Goal: Information Seeking & Learning: Learn about a topic

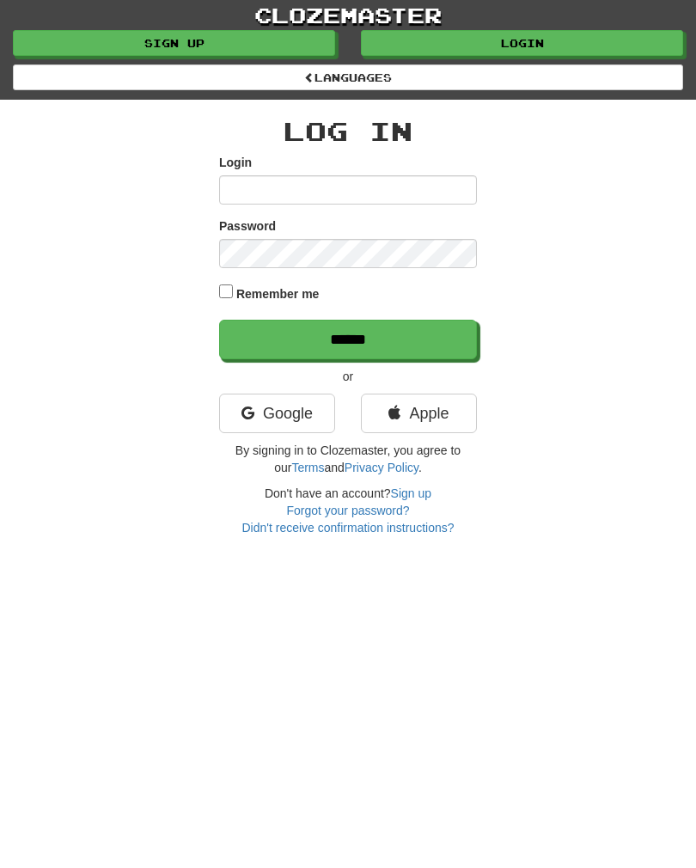
click at [237, 192] on input "Login" at bounding box center [348, 189] width 258 height 29
type input "**********"
click at [348, 337] on input "******" at bounding box center [348, 340] width 258 height 40
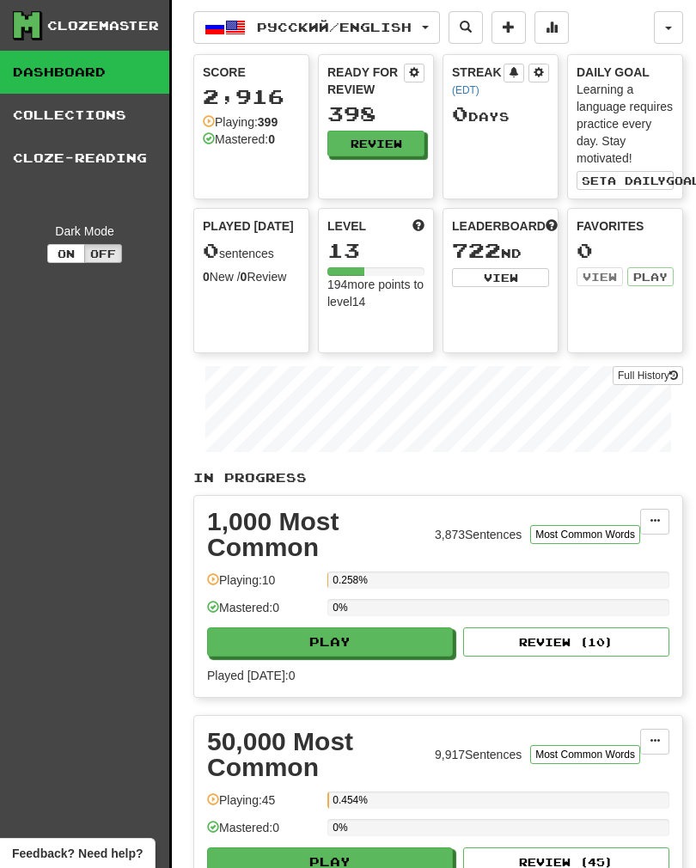
click at [71, 123] on link "Collections" at bounding box center [84, 115] width 169 height 43
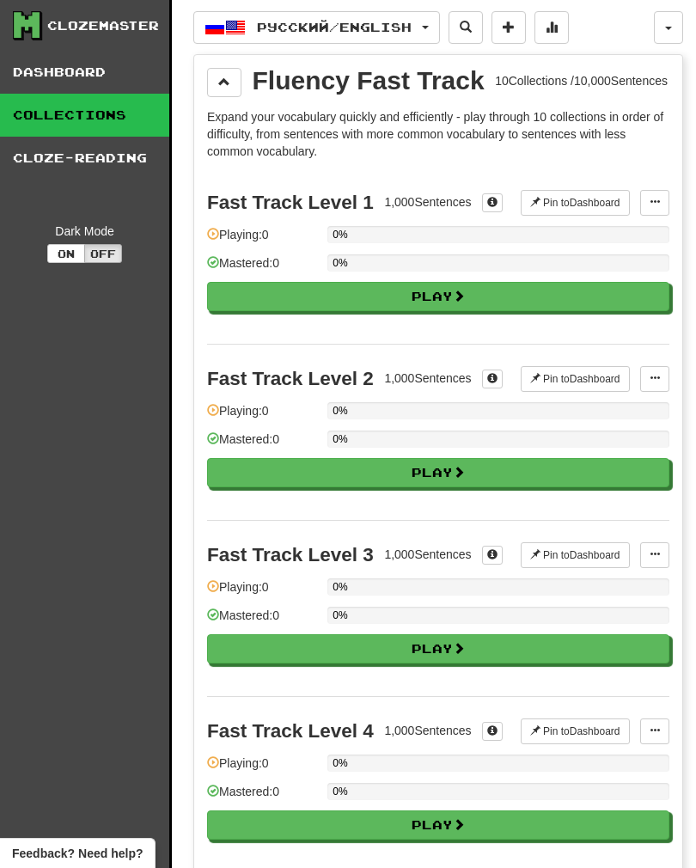
click at [76, 170] on link "Cloze-Reading" at bounding box center [84, 158] width 169 height 43
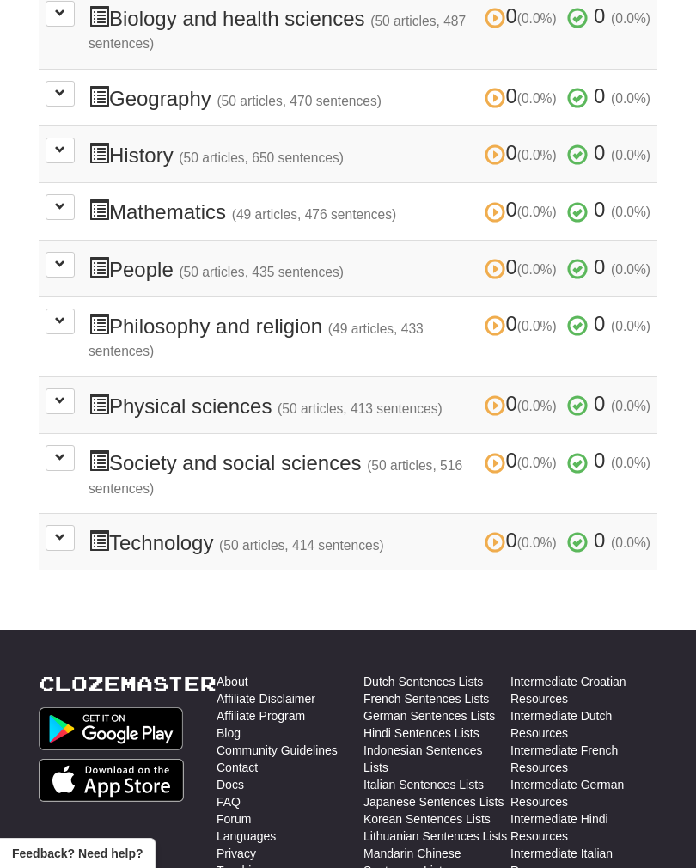
scroll to position [651, 0]
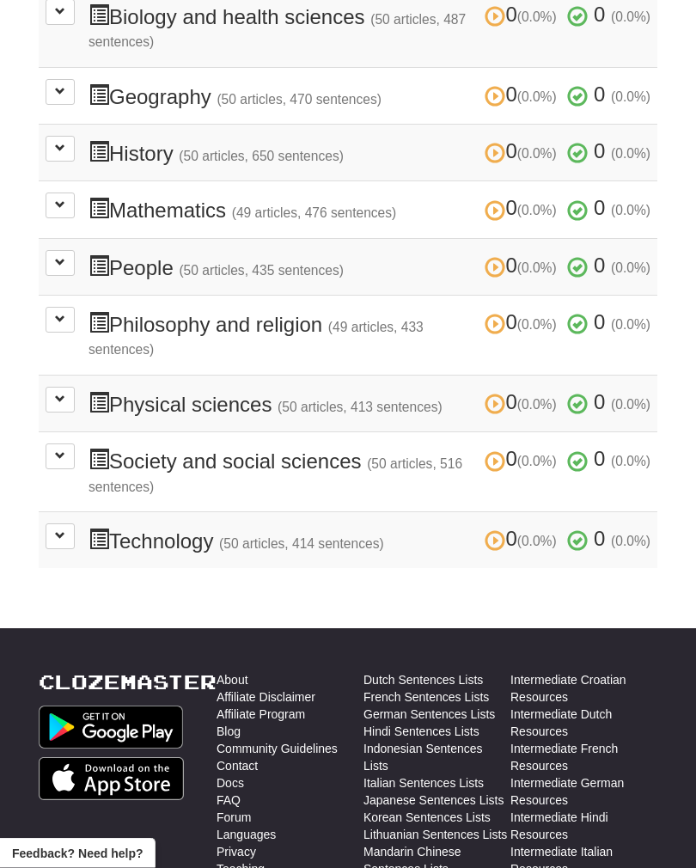
click at [174, 453] on h3 "0 (0.0%) 0 (0.0%) Society and social sciences (50 articles, 516 sentences) 0 (0…" at bounding box center [369, 472] width 562 height 48
click at [57, 450] on span at bounding box center [60, 455] width 10 height 10
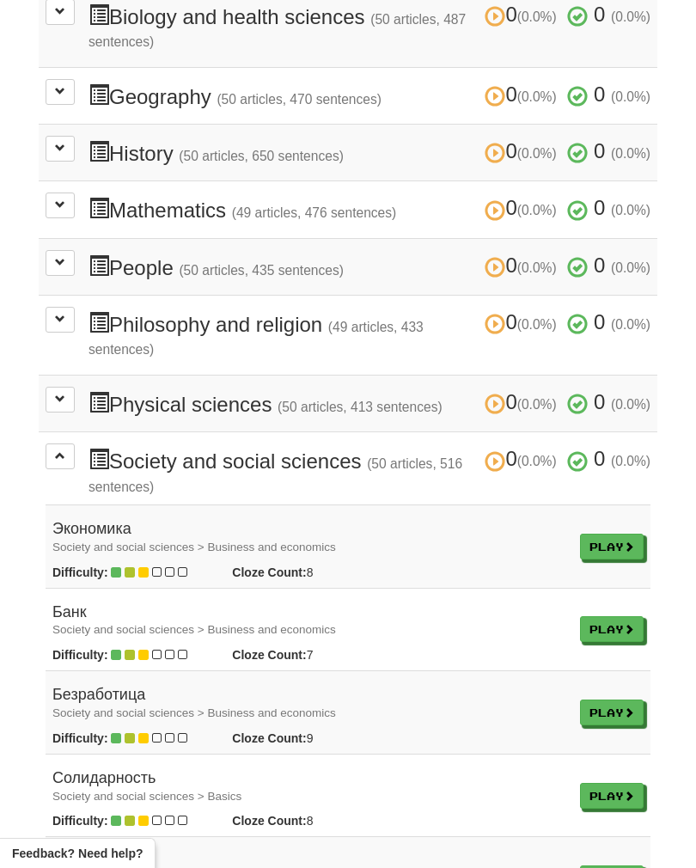
click at [585, 534] on link "Play" at bounding box center [612, 547] width 64 height 26
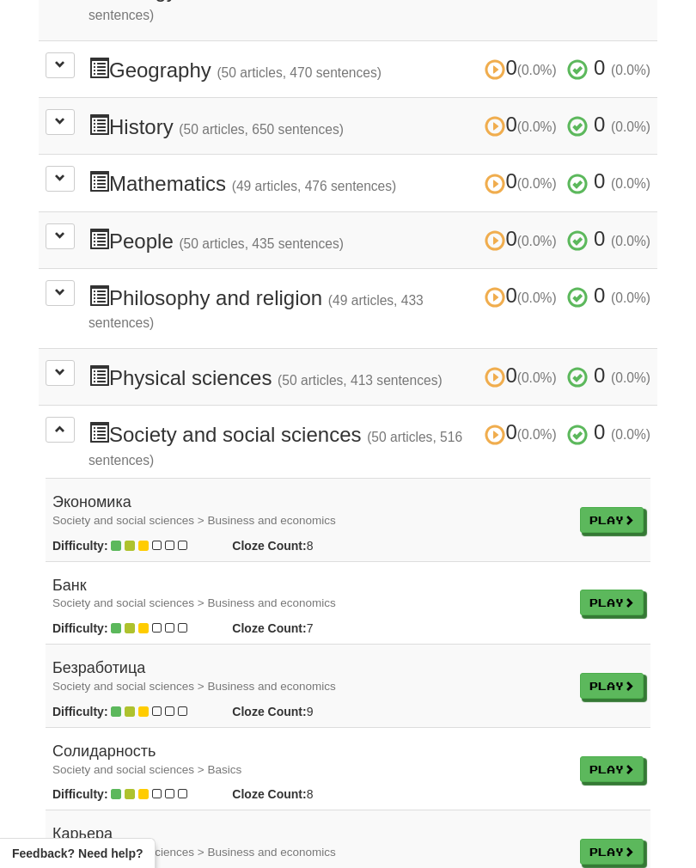
click at [104, 539] on strong "Difficulty:" at bounding box center [80, 546] width 56 height 14
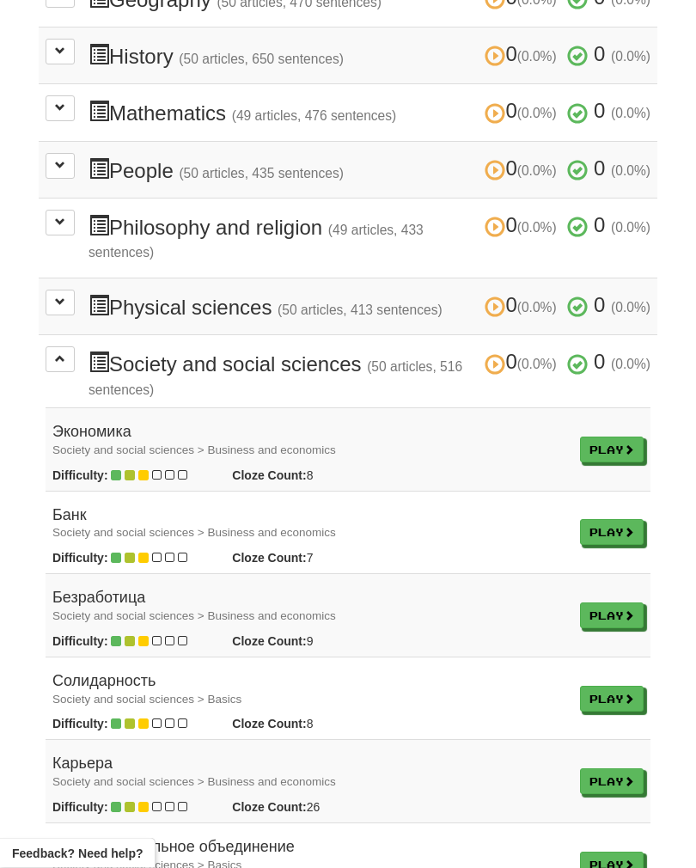
scroll to position [749, 0]
click at [585, 436] on link "Play" at bounding box center [612, 449] width 64 height 26
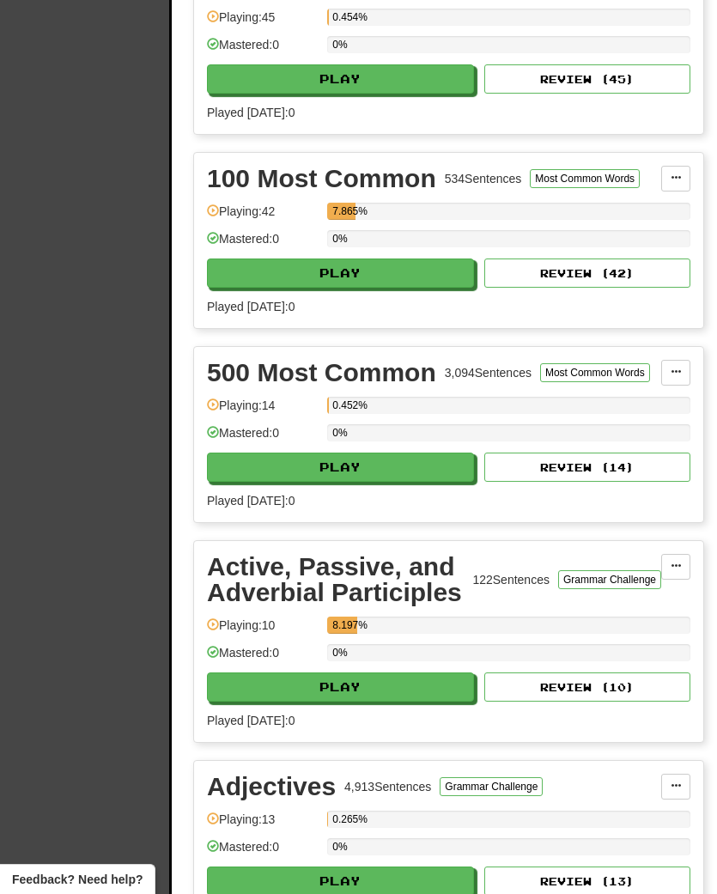
scroll to position [748, 0]
click at [217, 284] on button "Play" at bounding box center [340, 273] width 267 height 29
select select "**"
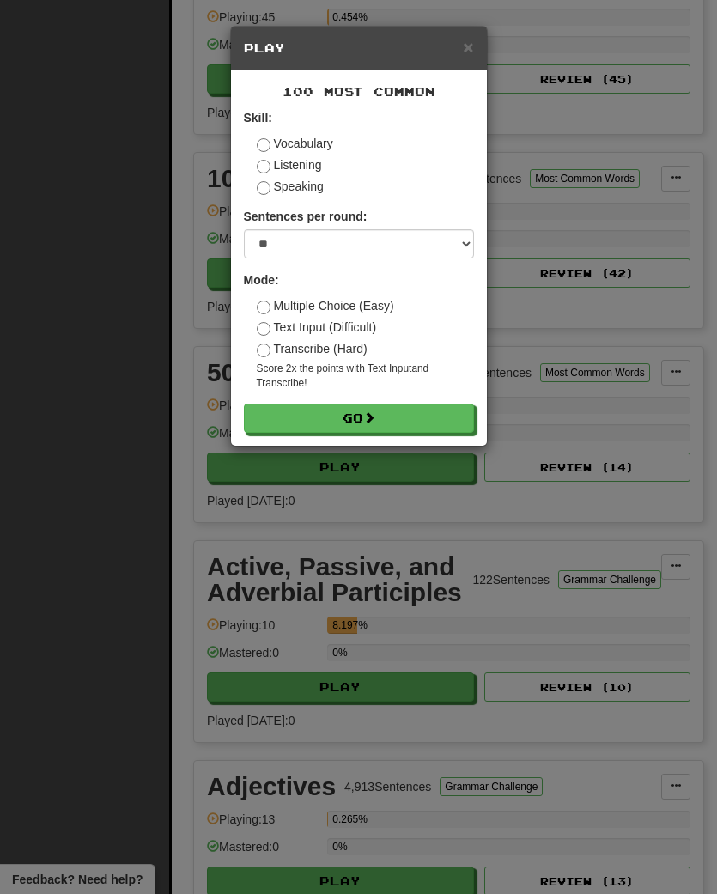
click at [273, 418] on button "Go" at bounding box center [359, 418] width 230 height 29
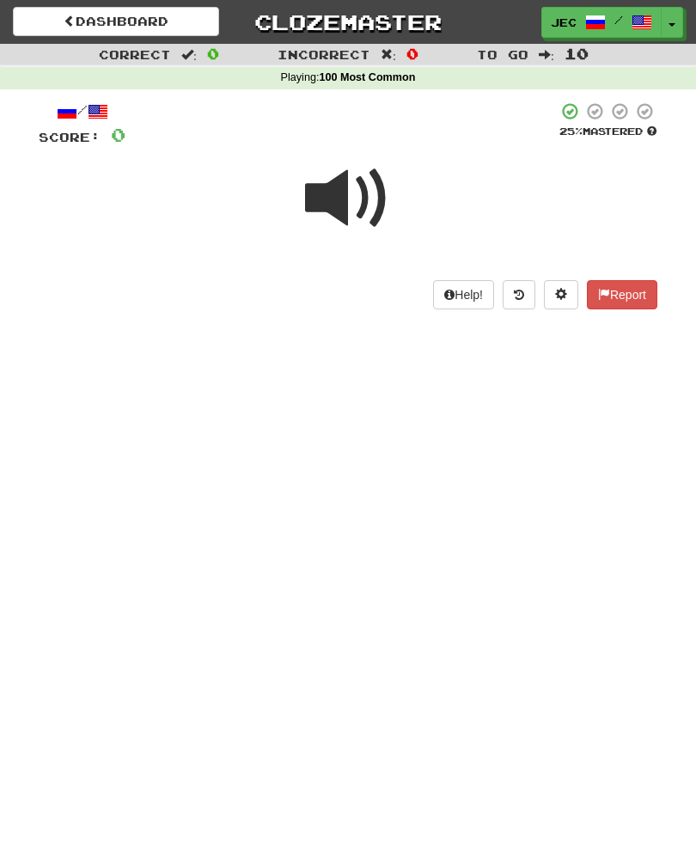
click at [339, 188] on span at bounding box center [348, 199] width 86 height 86
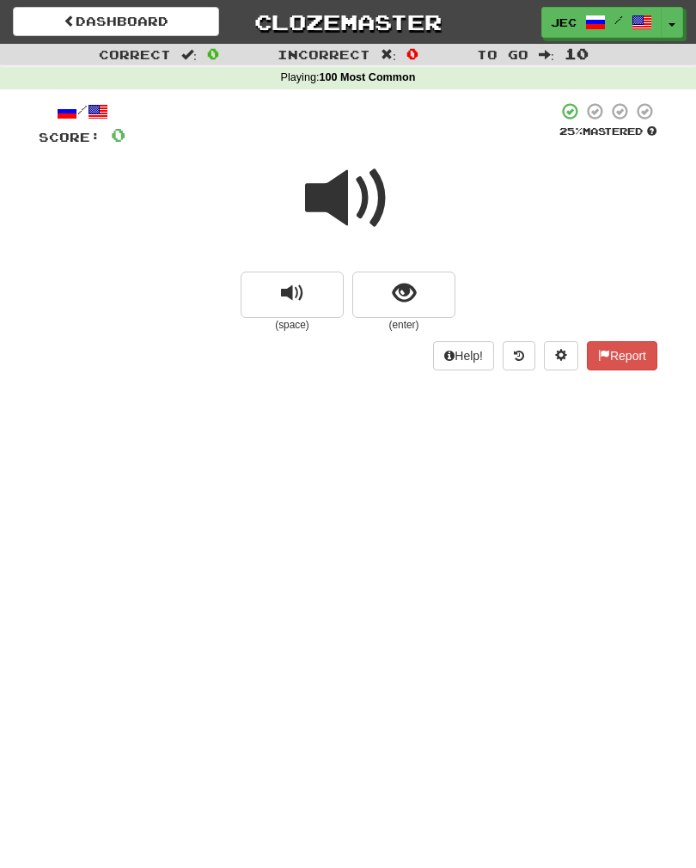
click at [343, 195] on span at bounding box center [348, 199] width 86 height 86
click at [348, 183] on span at bounding box center [348, 199] width 86 height 86
click at [333, 201] on span at bounding box center [348, 199] width 86 height 86
click at [394, 286] on span "show sentence" at bounding box center [404, 293] width 23 height 23
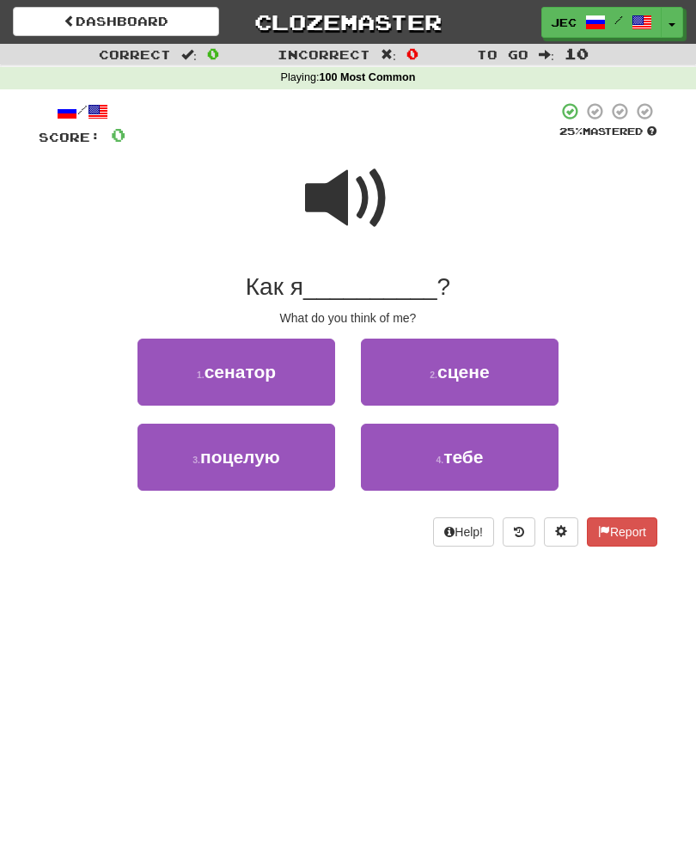
click at [421, 455] on button "4 . тебе" at bounding box center [460, 457] width 198 height 67
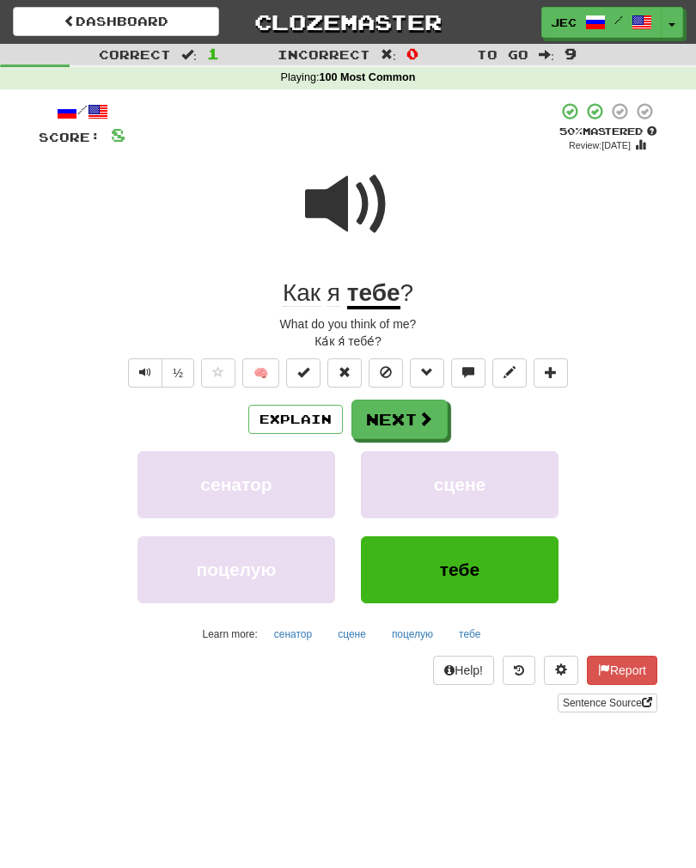
click at [399, 413] on button "Next" at bounding box center [399, 420] width 96 height 40
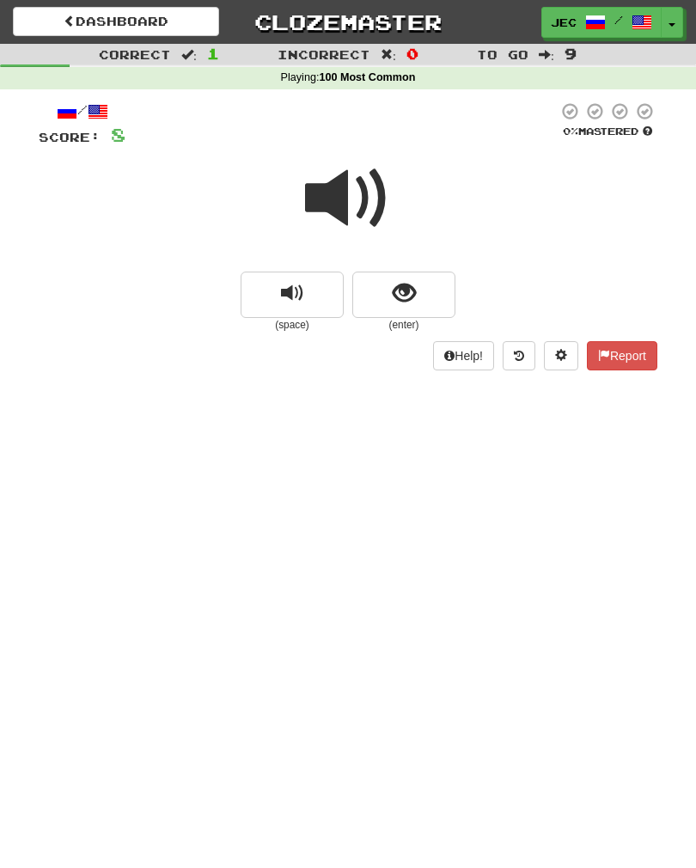
click at [275, 300] on button "replay audio" at bounding box center [292, 295] width 103 height 46
click at [336, 205] on span at bounding box center [348, 199] width 86 height 86
click at [401, 292] on span "show sentence" at bounding box center [404, 293] width 23 height 23
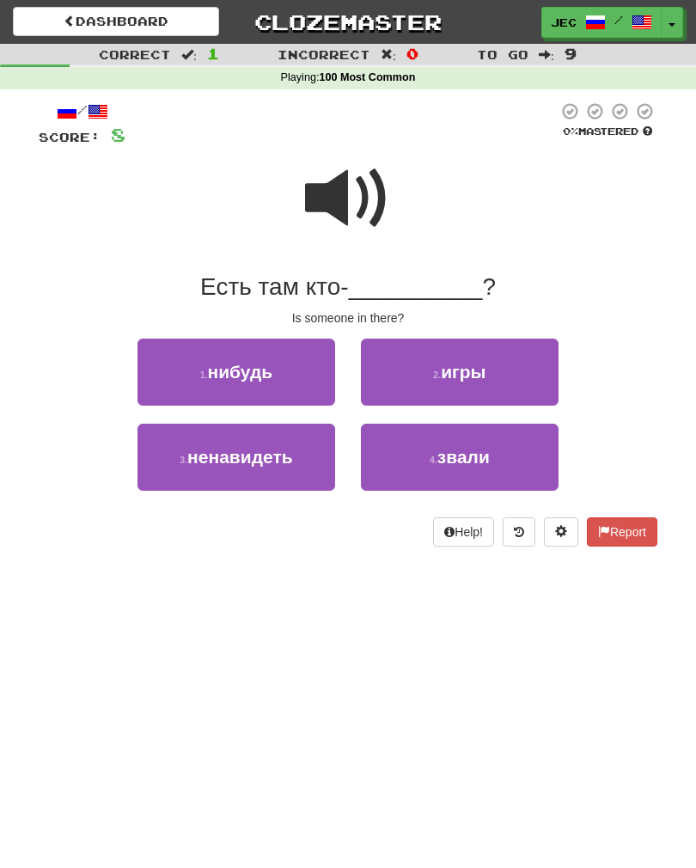
click at [201, 360] on button "1 . нибудь" at bounding box center [236, 372] width 198 height 67
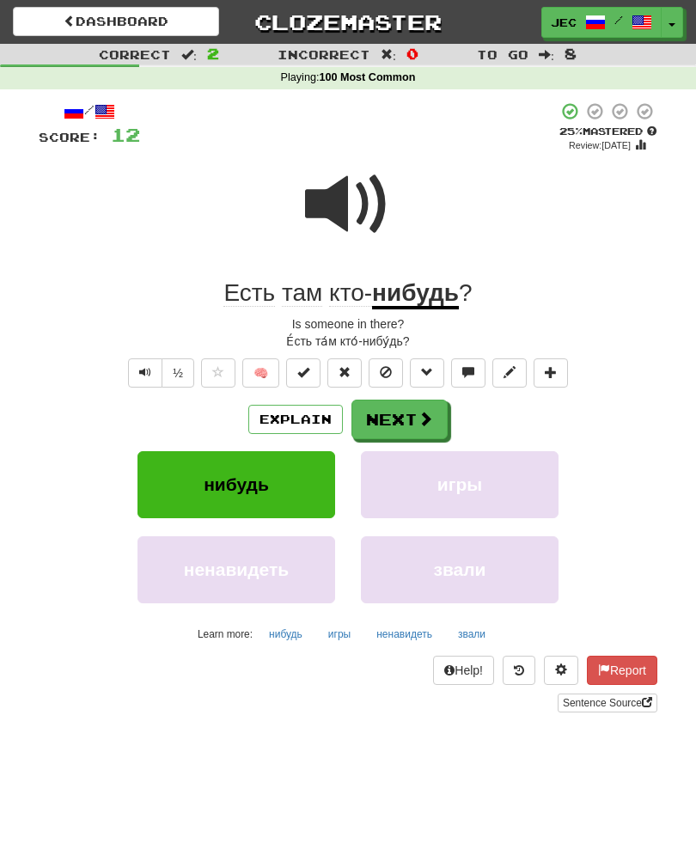
click at [384, 410] on button "Next" at bounding box center [399, 420] width 96 height 40
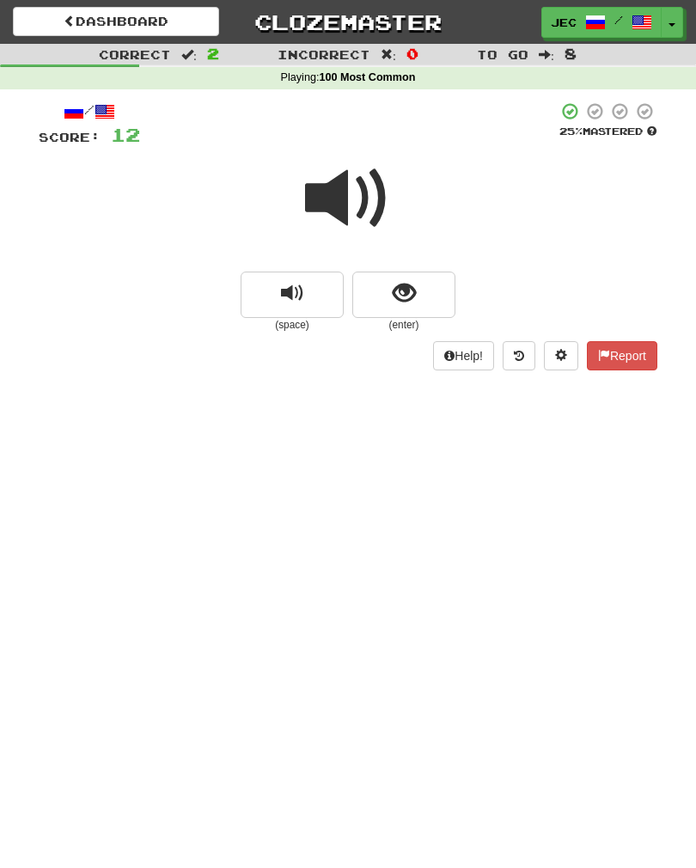
click at [393, 290] on span "show sentence" at bounding box center [404, 293] width 23 height 23
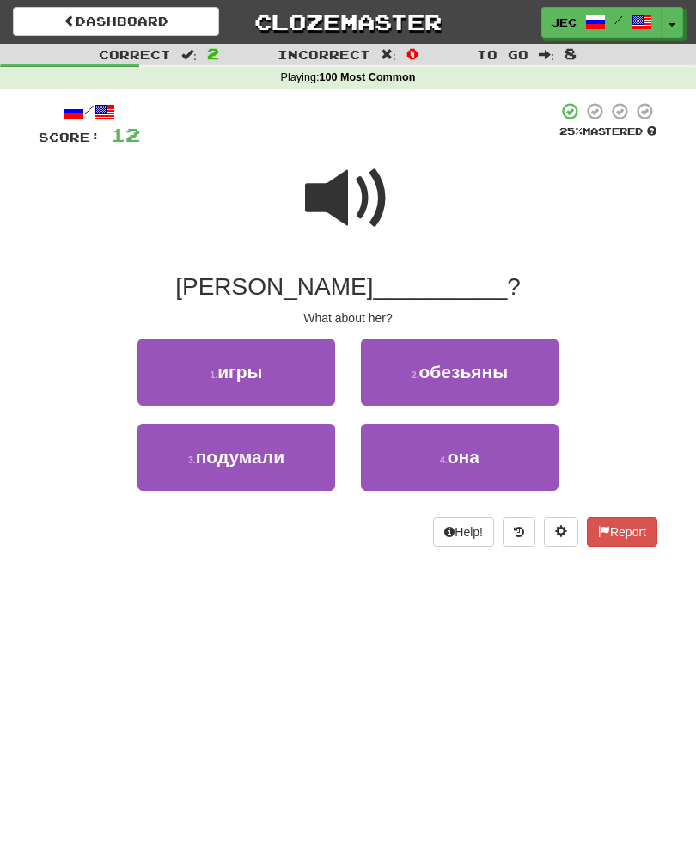
click at [400, 448] on button "4 . она" at bounding box center [460, 457] width 198 height 67
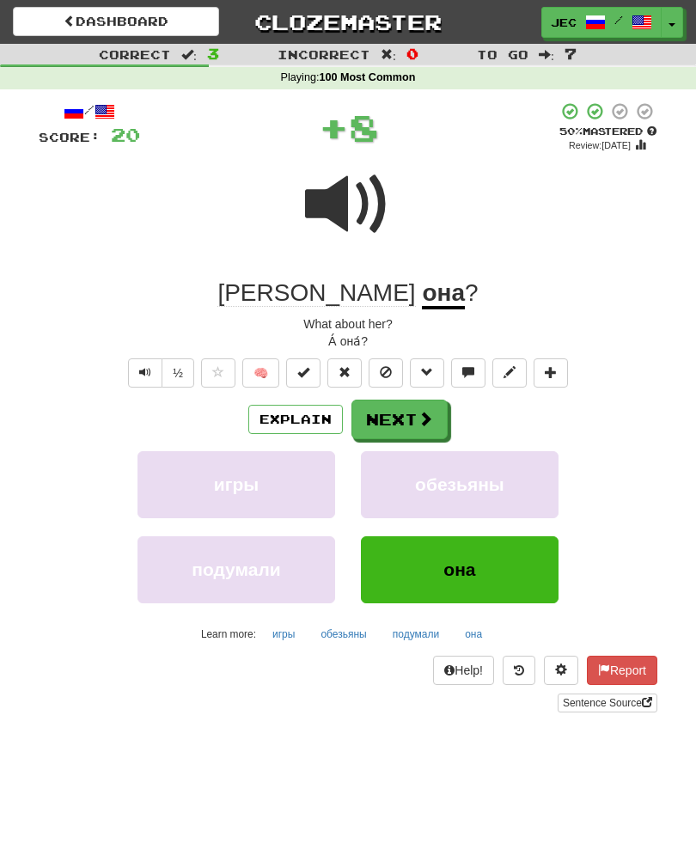
click at [384, 420] on button "Next" at bounding box center [399, 420] width 96 height 40
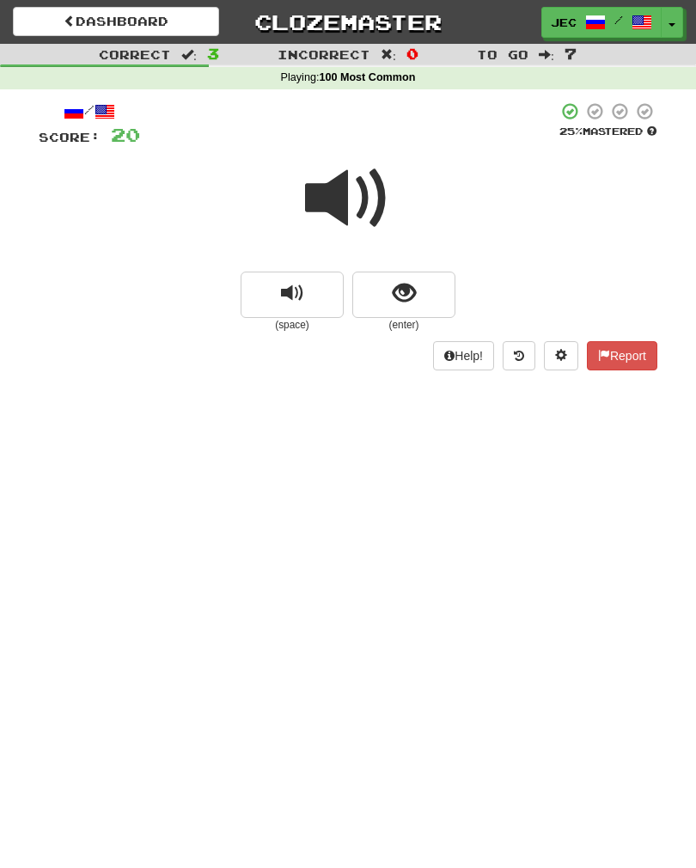
click at [390, 296] on button "show sentence" at bounding box center [403, 295] width 103 height 46
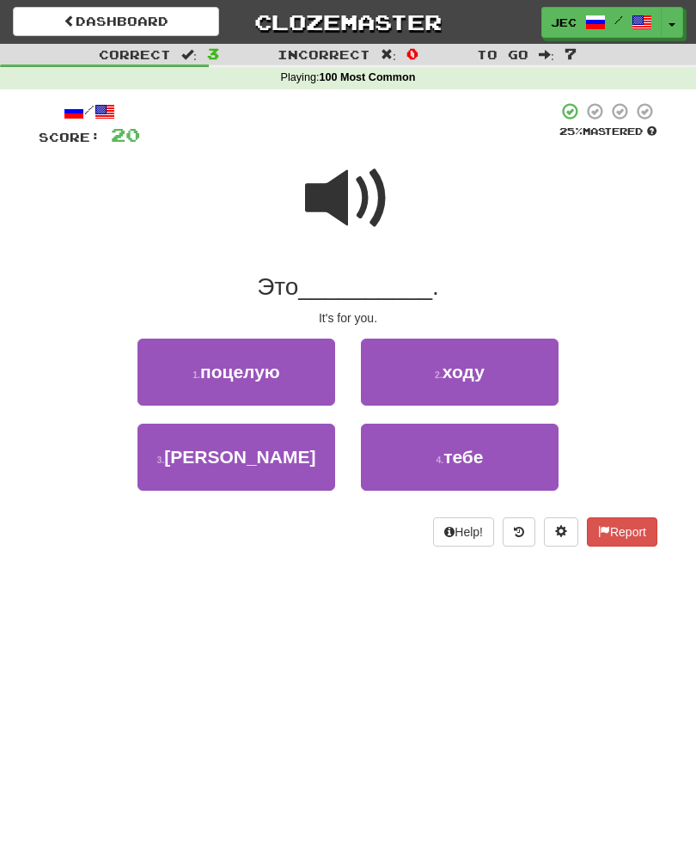
click at [424, 454] on button "4 . тебе" at bounding box center [460, 457] width 198 height 67
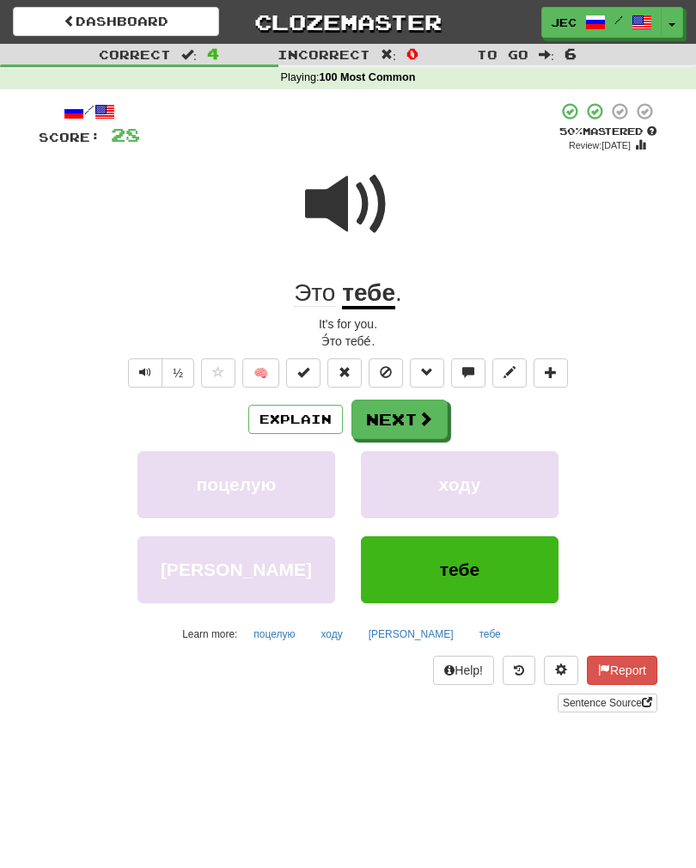
click at [404, 422] on button "Next" at bounding box center [399, 420] width 96 height 40
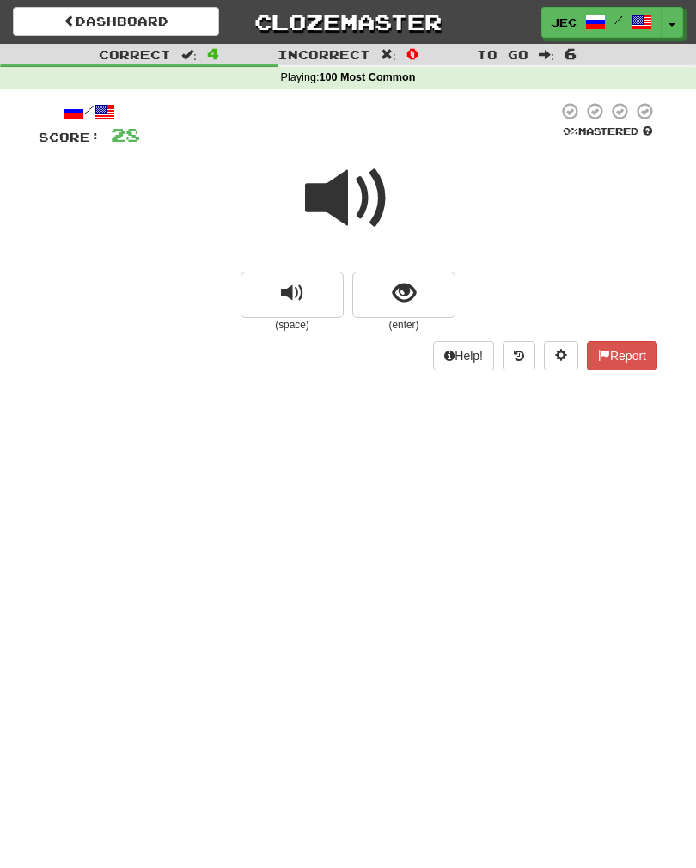
click at [330, 196] on span at bounding box center [348, 199] width 86 height 86
click at [390, 294] on button "show sentence" at bounding box center [403, 295] width 103 height 46
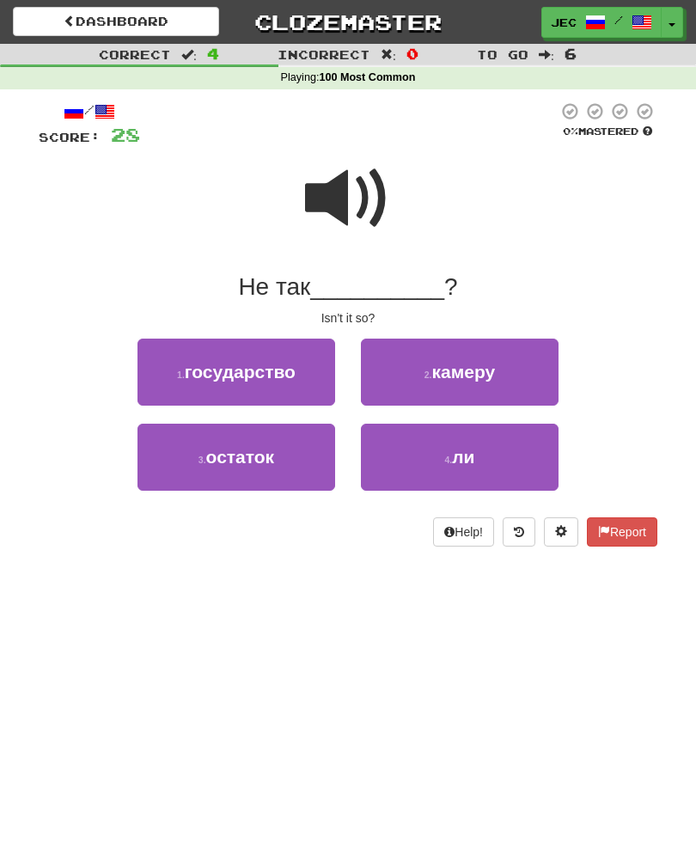
click at [403, 442] on button "4 . ли" at bounding box center [460, 457] width 198 height 67
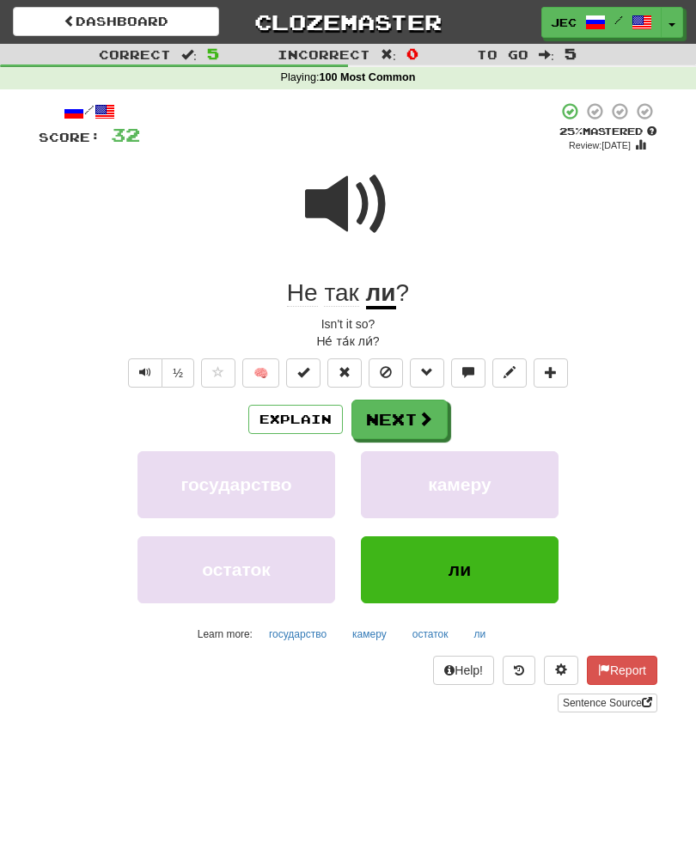
click at [408, 420] on button "Next" at bounding box center [399, 420] width 96 height 40
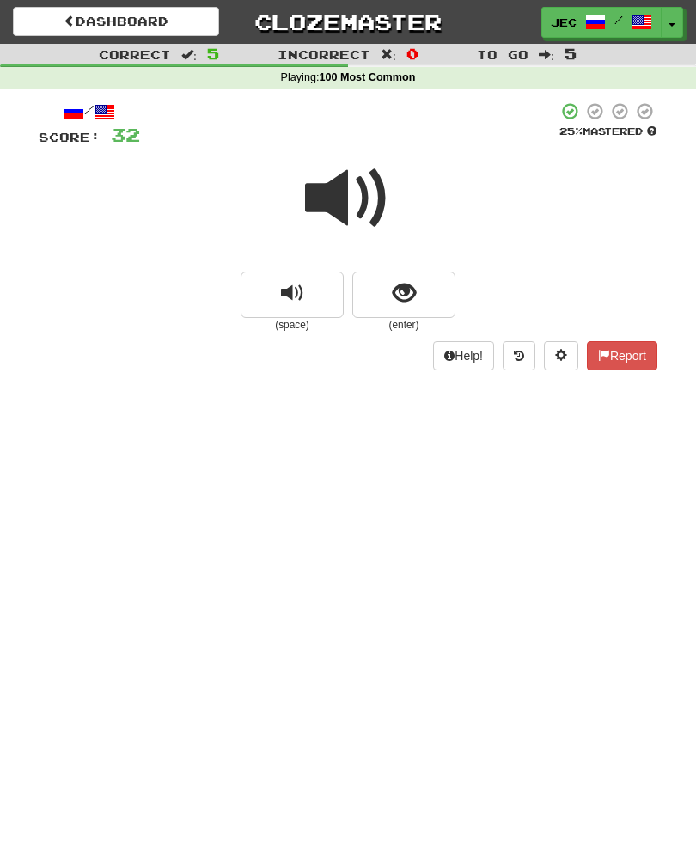
click at [409, 298] on span "show sentence" at bounding box center [404, 293] width 23 height 23
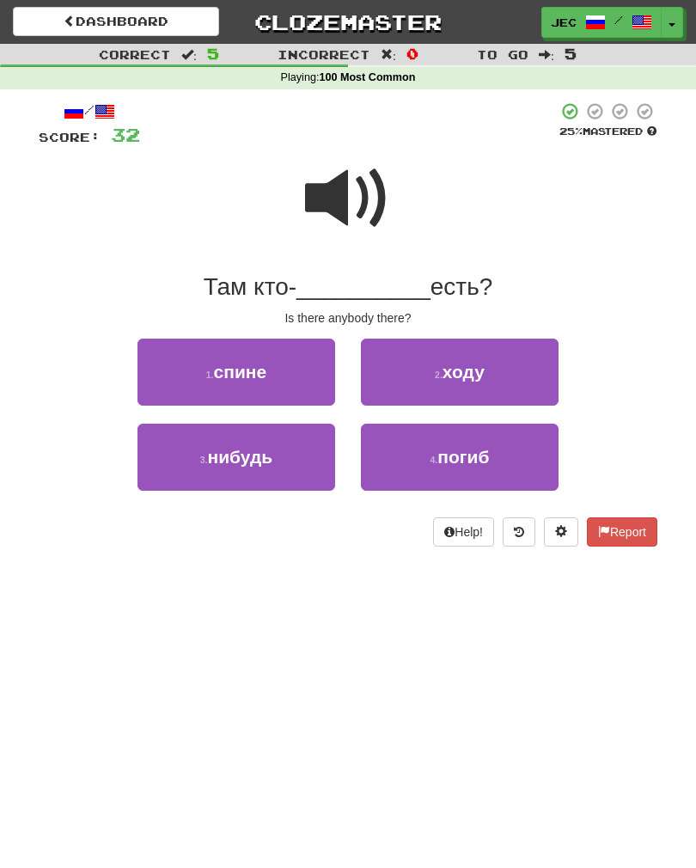
click at [189, 463] on button "3 . нибудь" at bounding box center [236, 457] width 198 height 67
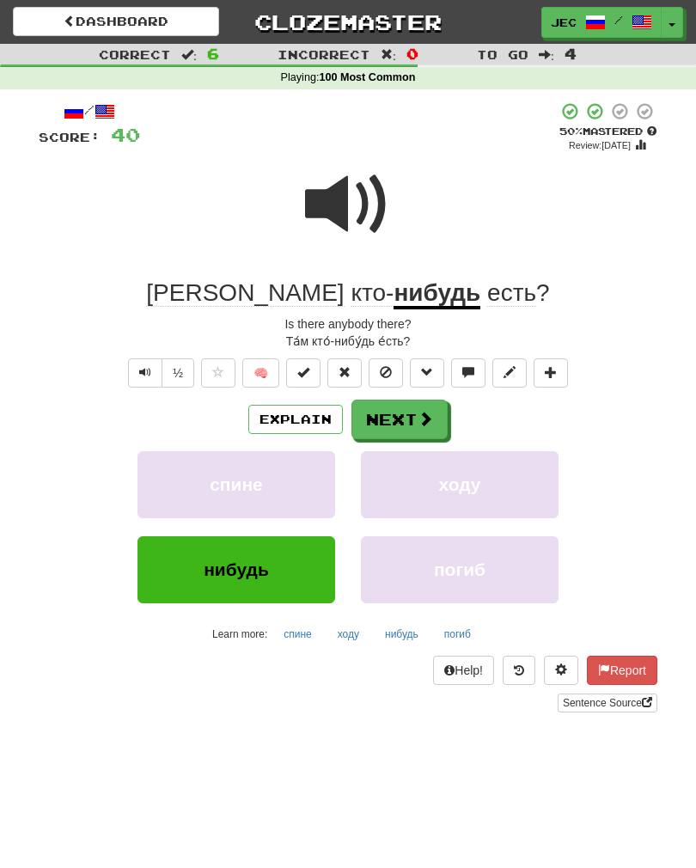
click at [406, 411] on button "Next" at bounding box center [399, 420] width 96 height 40
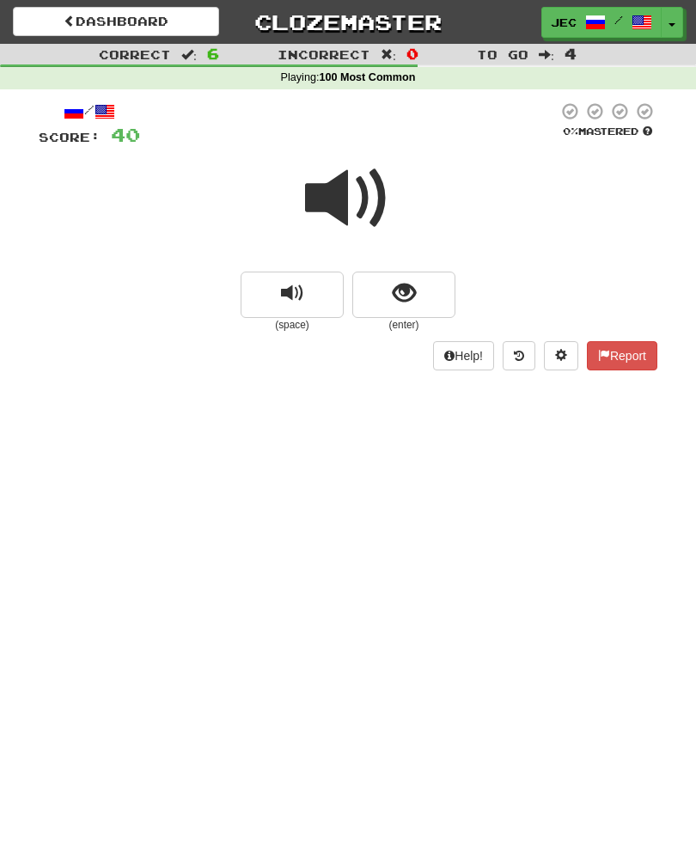
click at [396, 290] on span "show sentence" at bounding box center [404, 293] width 23 height 23
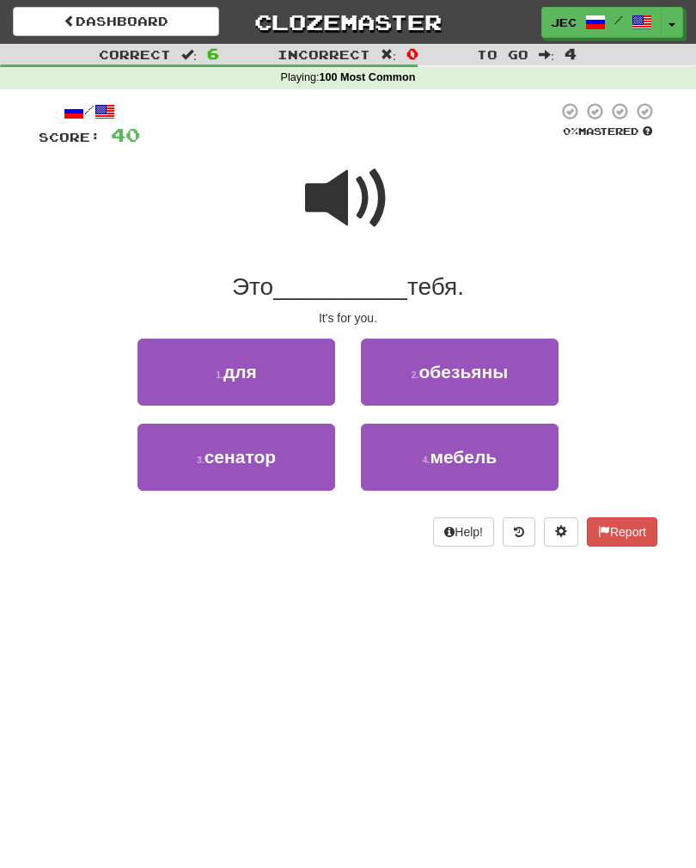
click at [339, 196] on span at bounding box center [348, 199] width 86 height 86
click at [205, 364] on button "1 . для" at bounding box center [236, 372] width 198 height 67
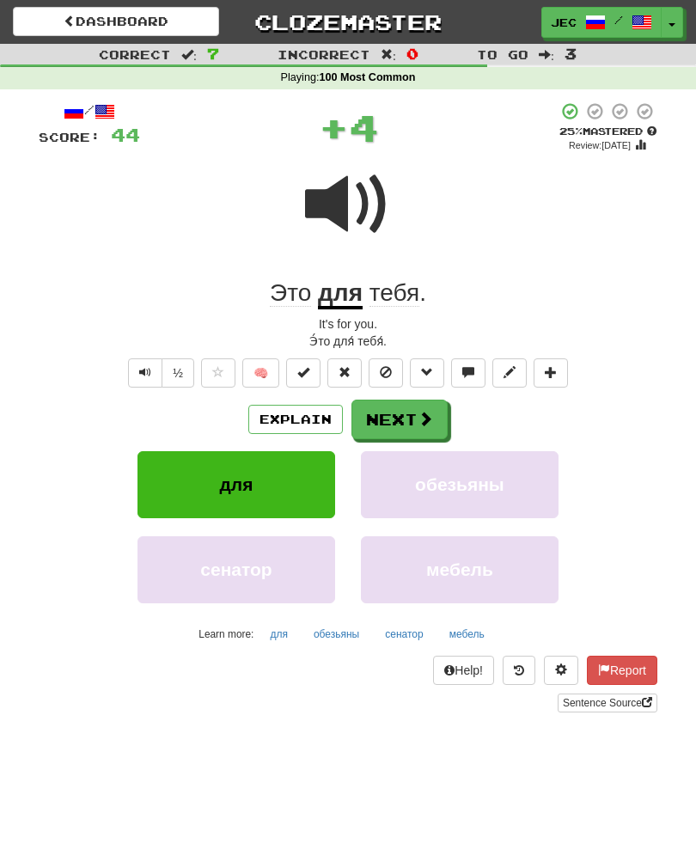
click at [387, 411] on button "Next" at bounding box center [399, 420] width 96 height 40
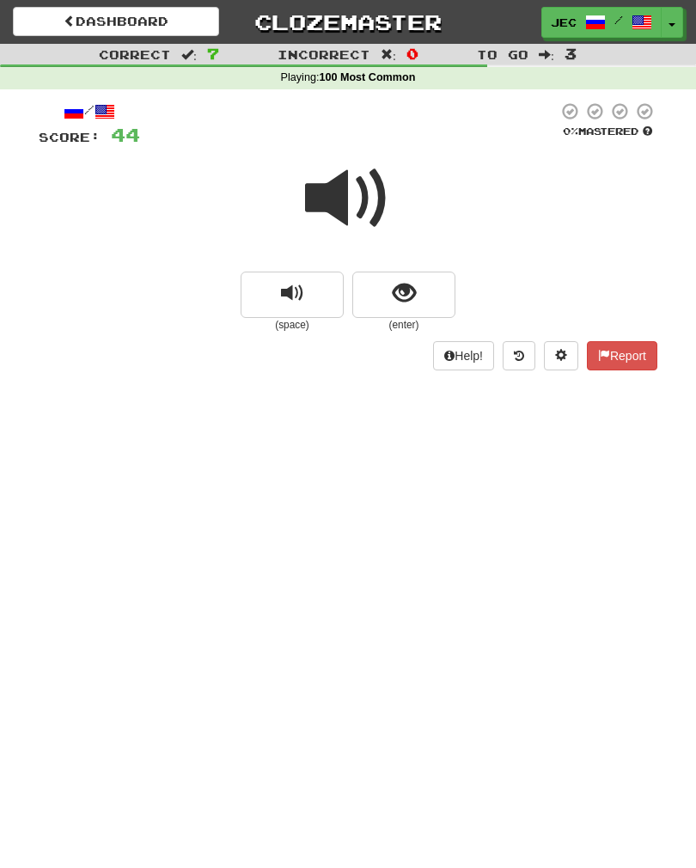
click at [394, 285] on span "show sentence" at bounding box center [404, 293] width 23 height 23
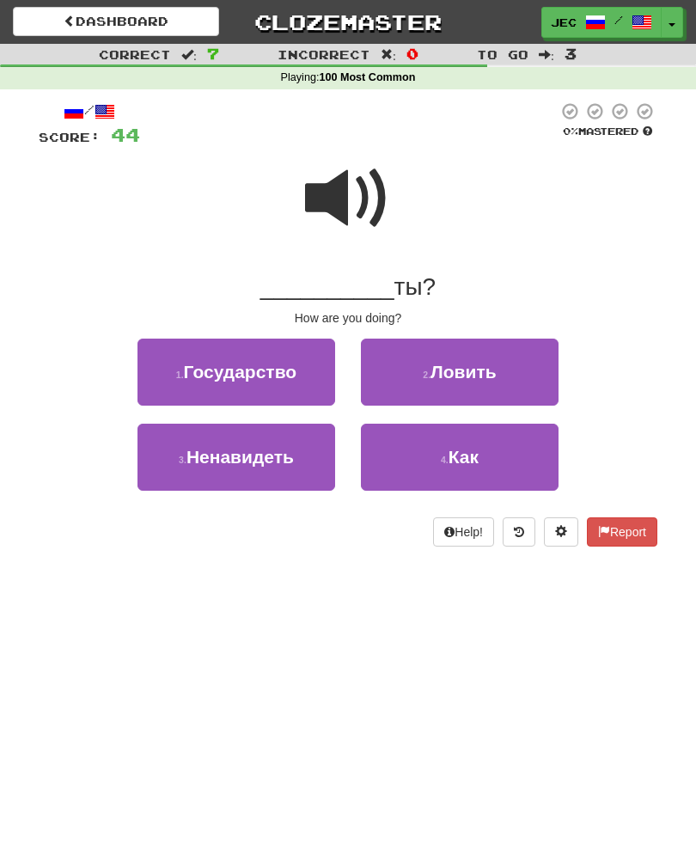
click at [422, 458] on button "4 . Как" at bounding box center [460, 457] width 198 height 67
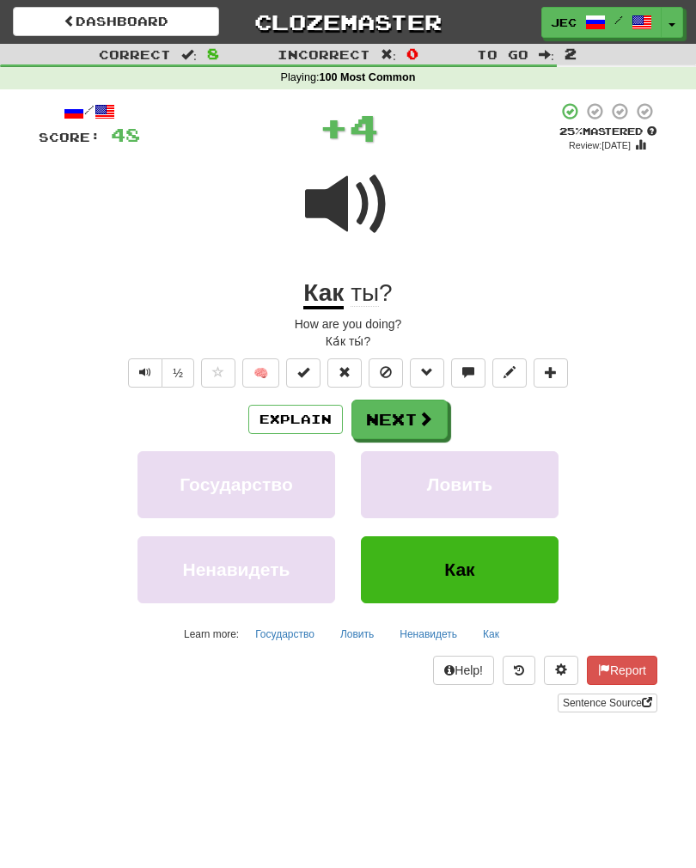
click at [390, 416] on button "Next" at bounding box center [399, 420] width 96 height 40
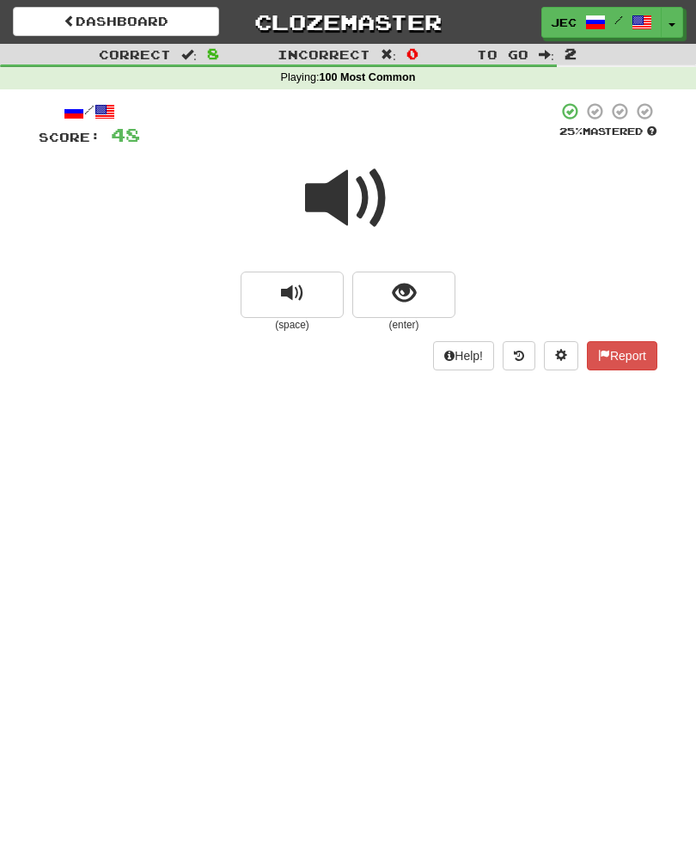
click at [339, 206] on span at bounding box center [348, 199] width 86 height 86
click at [393, 296] on span "show sentence" at bounding box center [404, 293] width 23 height 23
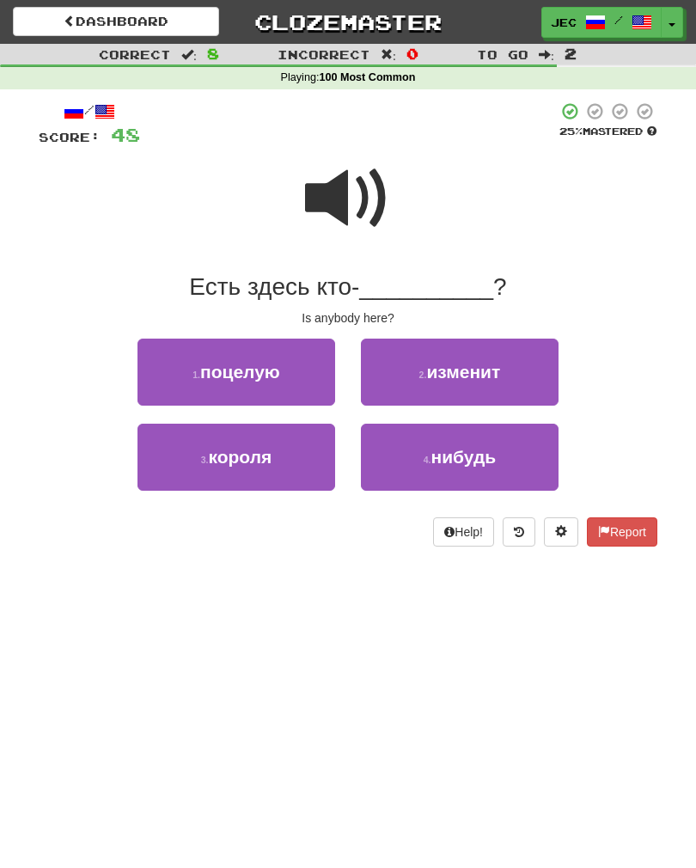
click at [431, 449] on button "4 . нибудь" at bounding box center [460, 457] width 198 height 67
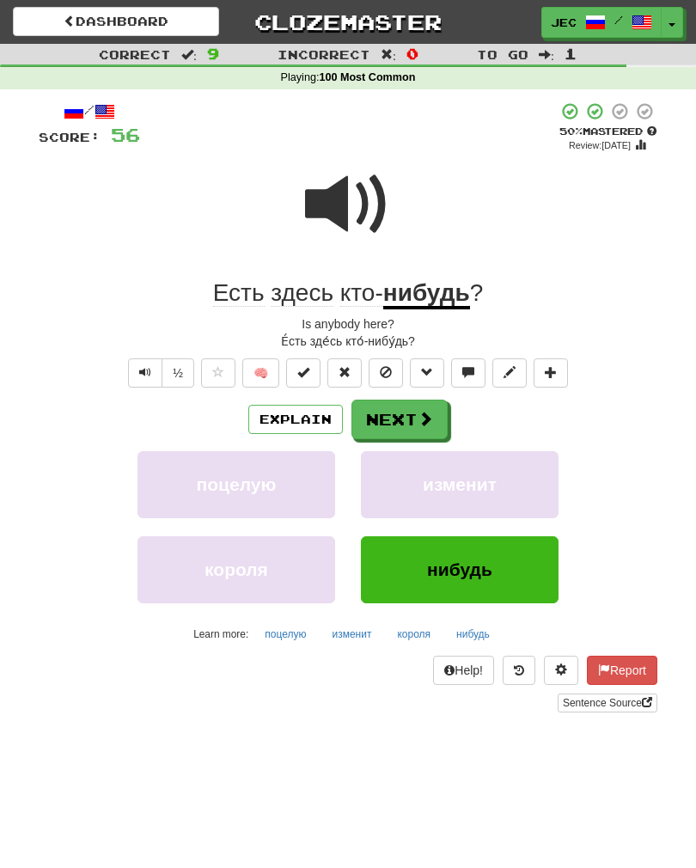
click at [388, 412] on button "Next" at bounding box center [399, 420] width 96 height 40
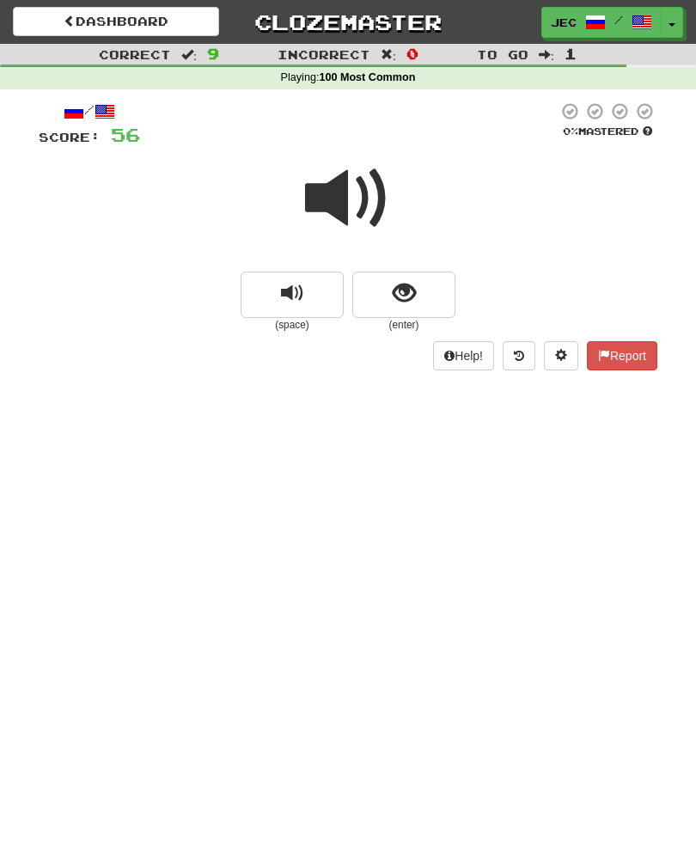
click at [404, 296] on span "show sentence" at bounding box center [404, 293] width 23 height 23
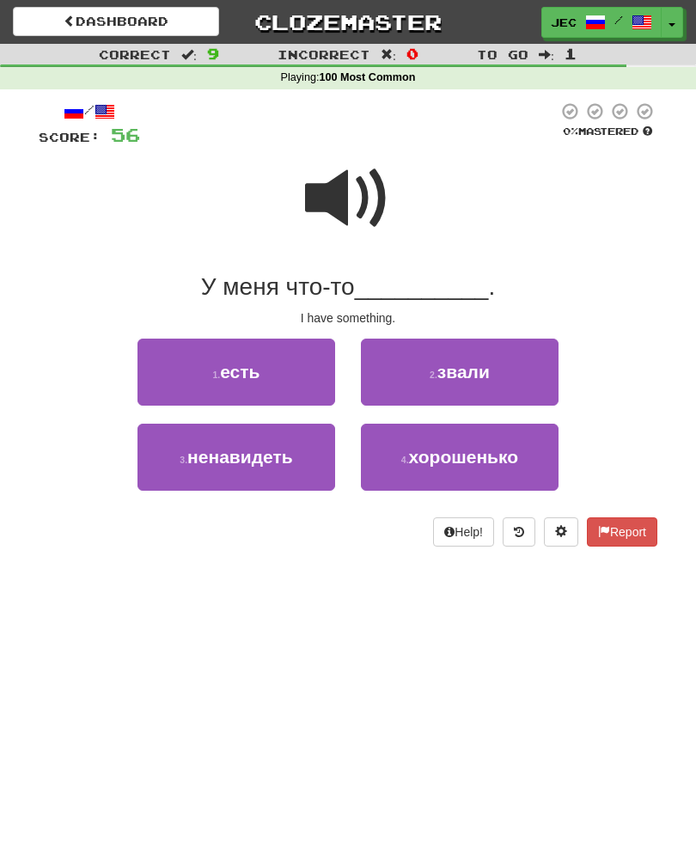
click at [188, 371] on button "1 . есть" at bounding box center [236, 372] width 198 height 67
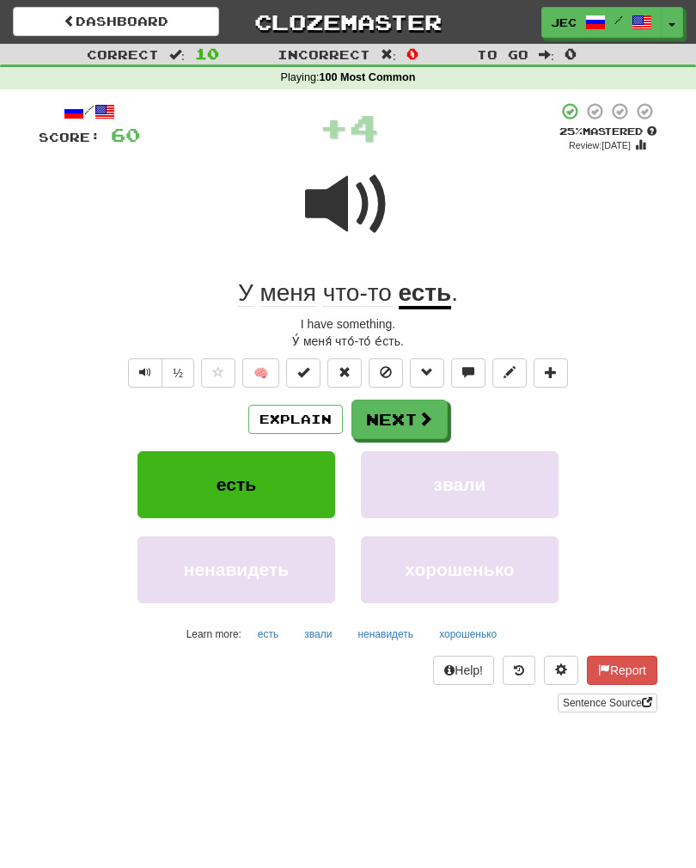
click at [386, 416] on button "Next" at bounding box center [399, 420] width 96 height 40
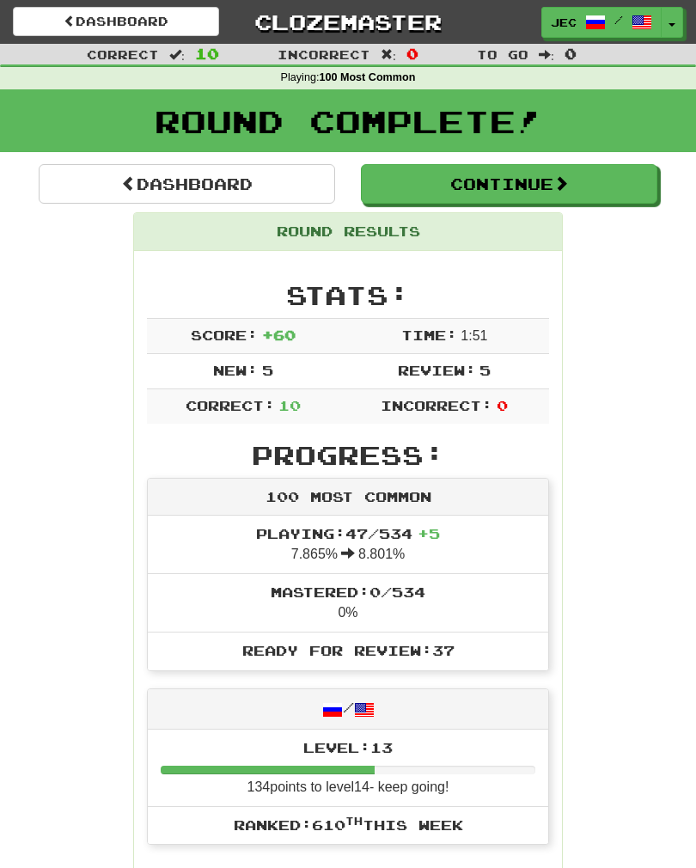
click at [95, 159] on div "Round Complete!" at bounding box center [348, 127] width 696 height 76
click at [431, 185] on button "Continue" at bounding box center [509, 184] width 296 height 40
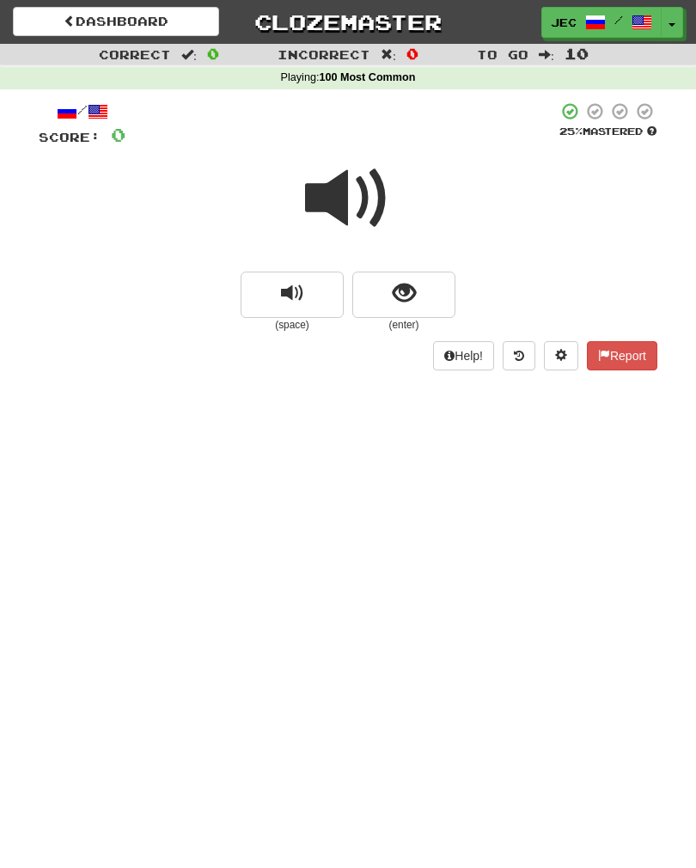
click at [64, 23] on span at bounding box center [70, 21] width 12 height 12
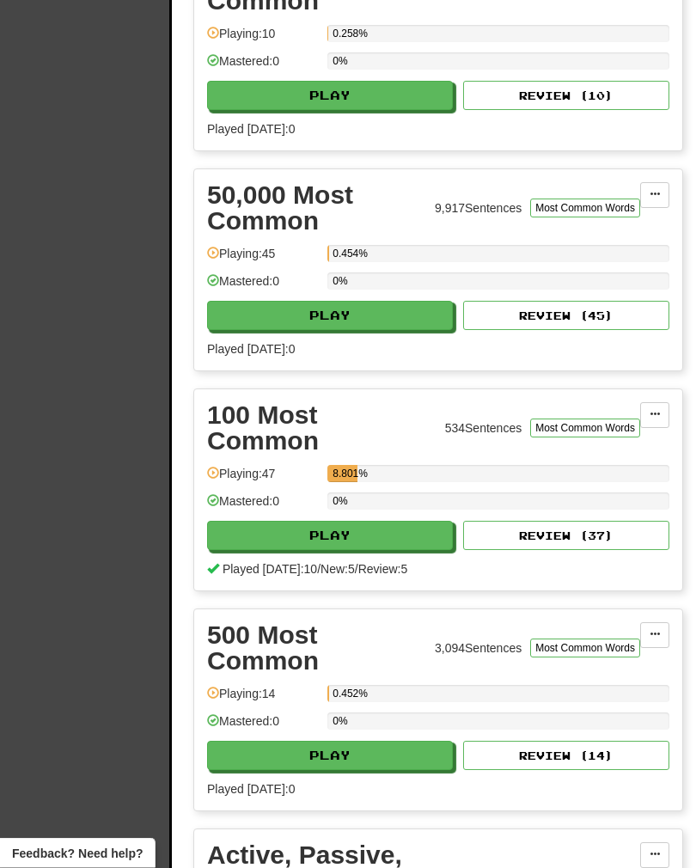
click at [296, 537] on button "Play" at bounding box center [330, 536] width 246 height 29
select select "**"
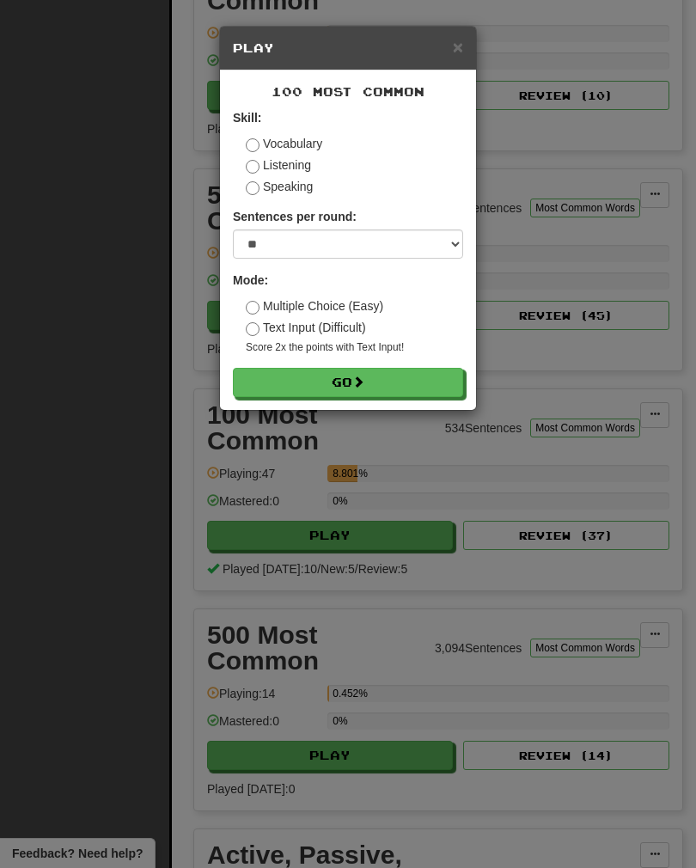
click at [298, 394] on button "Go" at bounding box center [348, 382] width 230 height 29
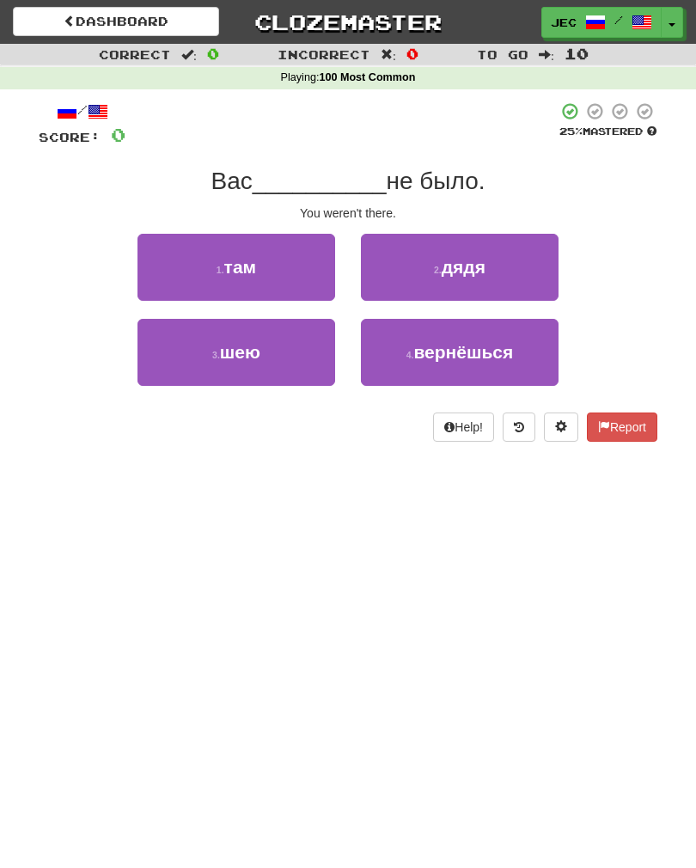
click at [200, 261] on button "1 . там" at bounding box center [236, 267] width 198 height 67
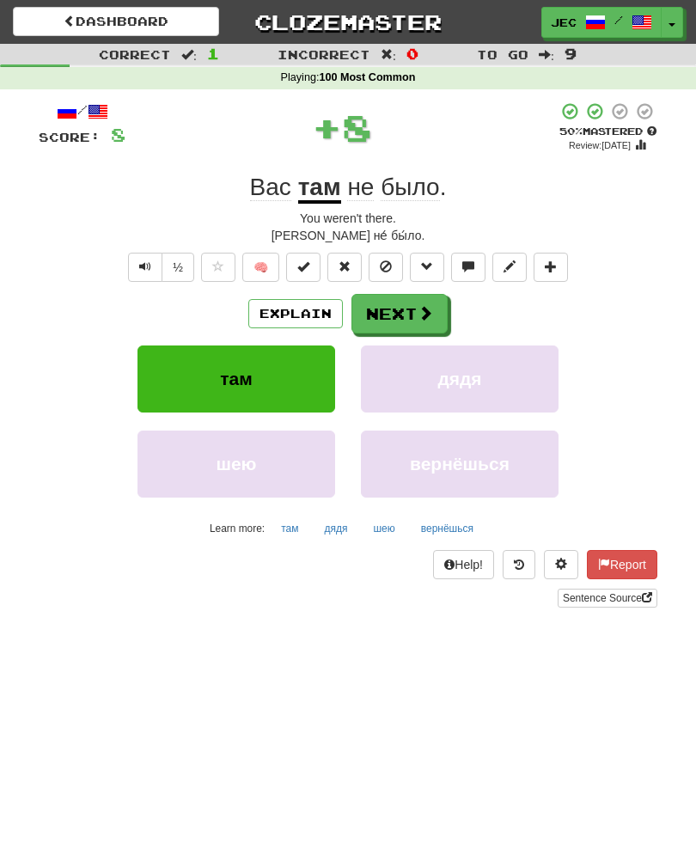
click at [400, 314] on button "Next" at bounding box center [399, 314] width 96 height 40
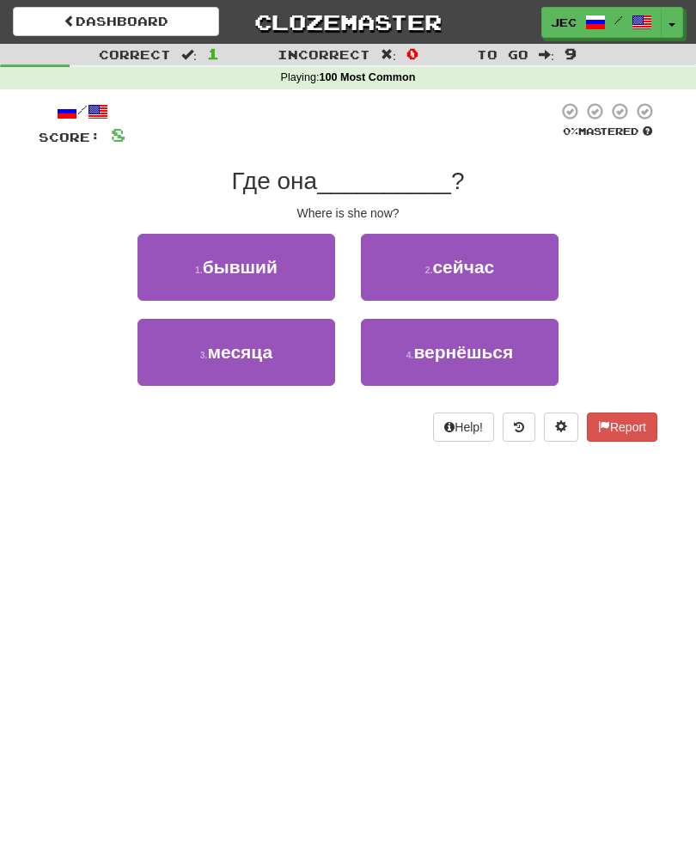
click at [422, 270] on button "2 . сейчас" at bounding box center [460, 267] width 198 height 67
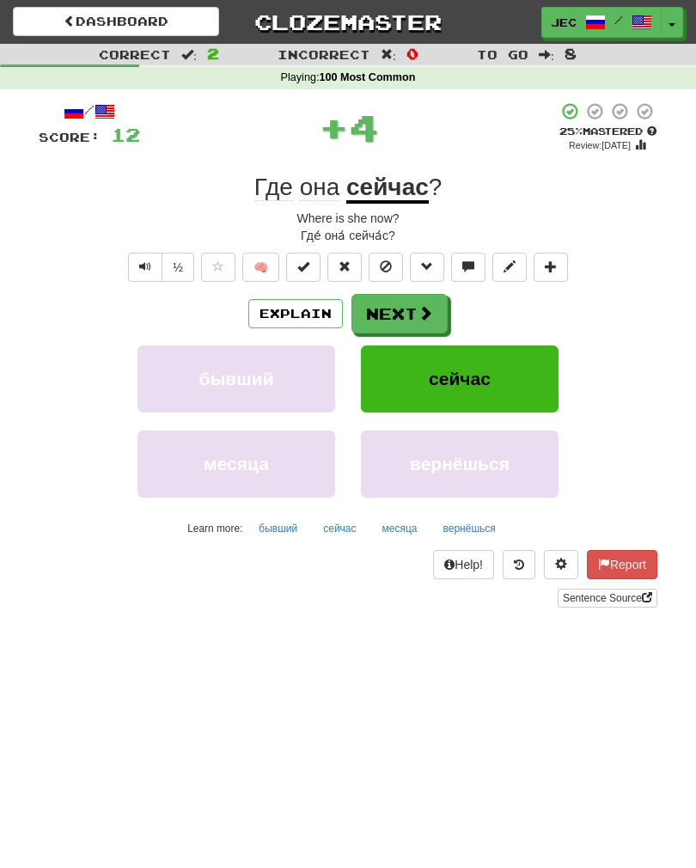
click at [386, 315] on button "Next" at bounding box center [399, 314] width 96 height 40
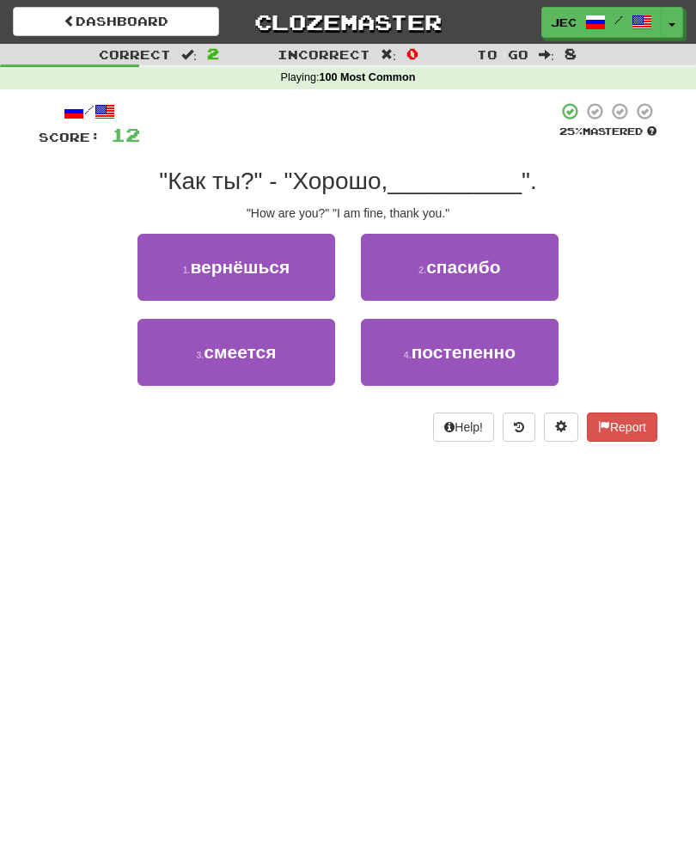
click at [435, 272] on span "спасибо" at bounding box center [463, 267] width 74 height 20
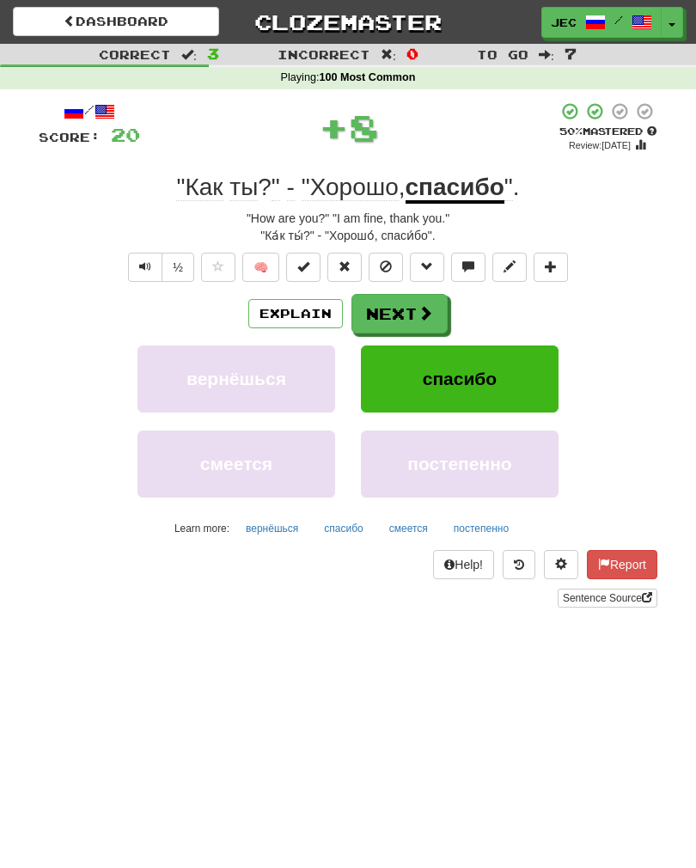
click at [377, 306] on button "Next" at bounding box center [399, 314] width 96 height 40
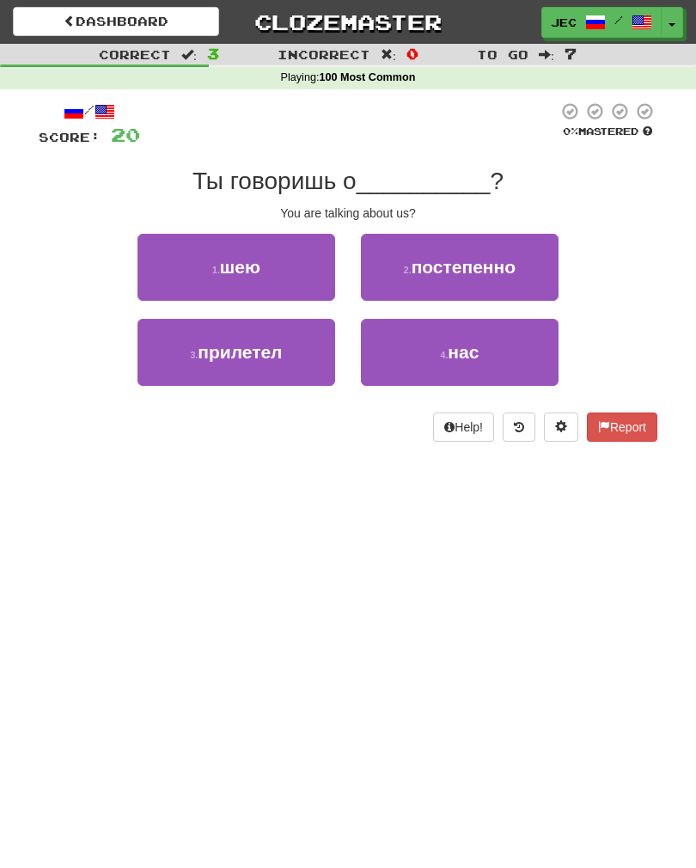
click at [419, 343] on button "4 . нас" at bounding box center [460, 352] width 198 height 67
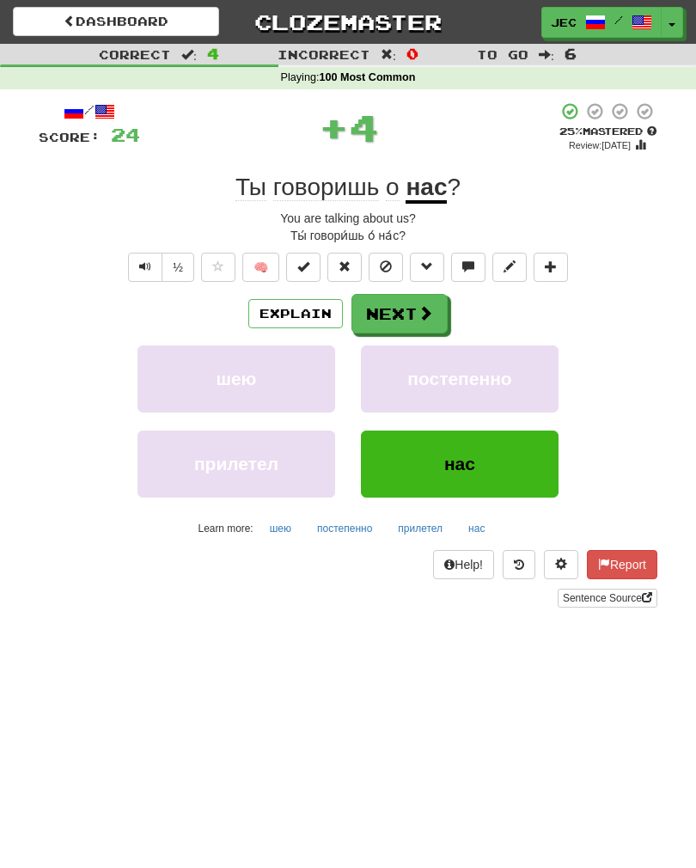
click at [391, 304] on button "Next" at bounding box center [399, 314] width 96 height 40
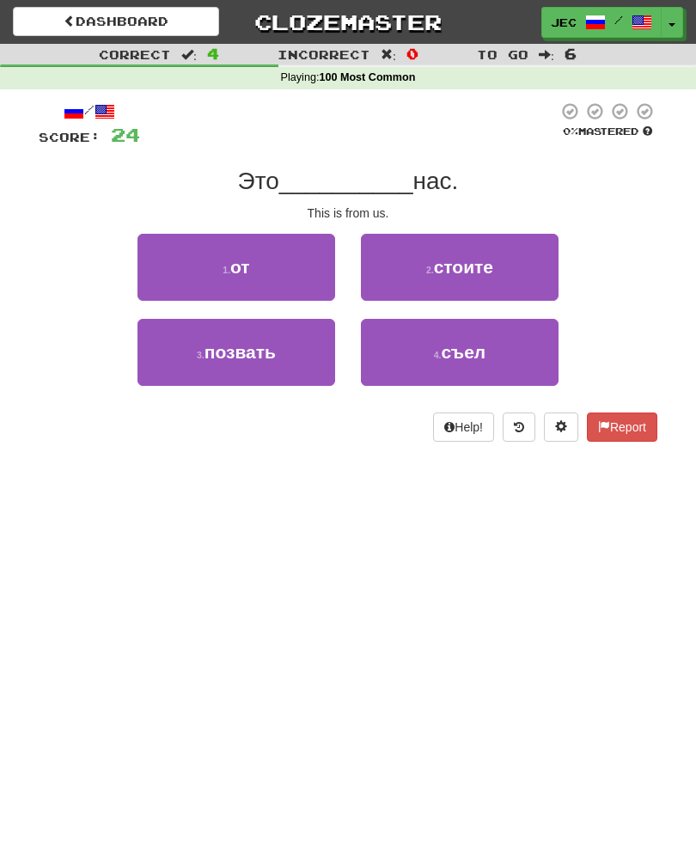
click at [183, 255] on button "1 . от" at bounding box center [236, 267] width 198 height 67
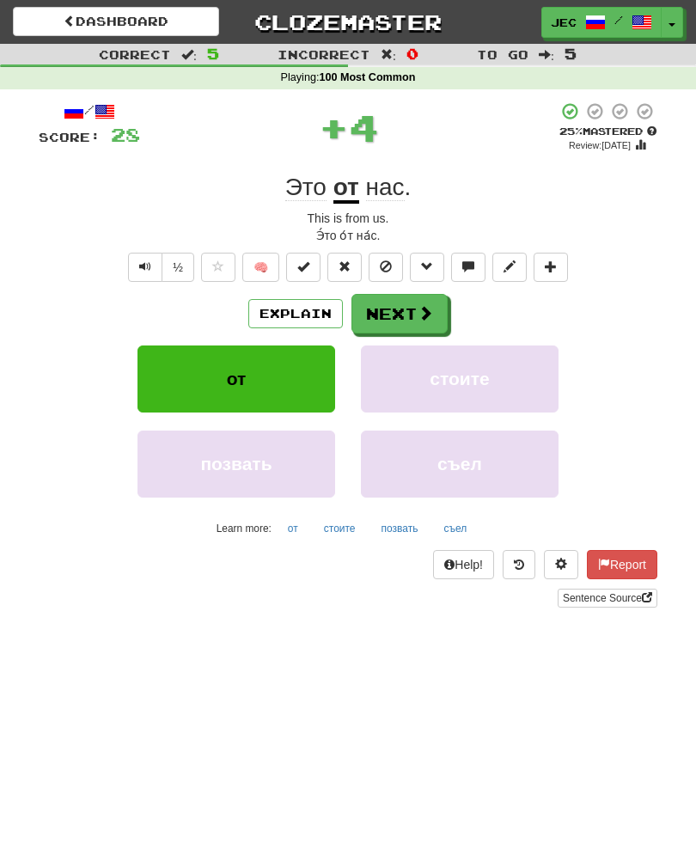
click at [400, 300] on button "Next" at bounding box center [399, 314] width 96 height 40
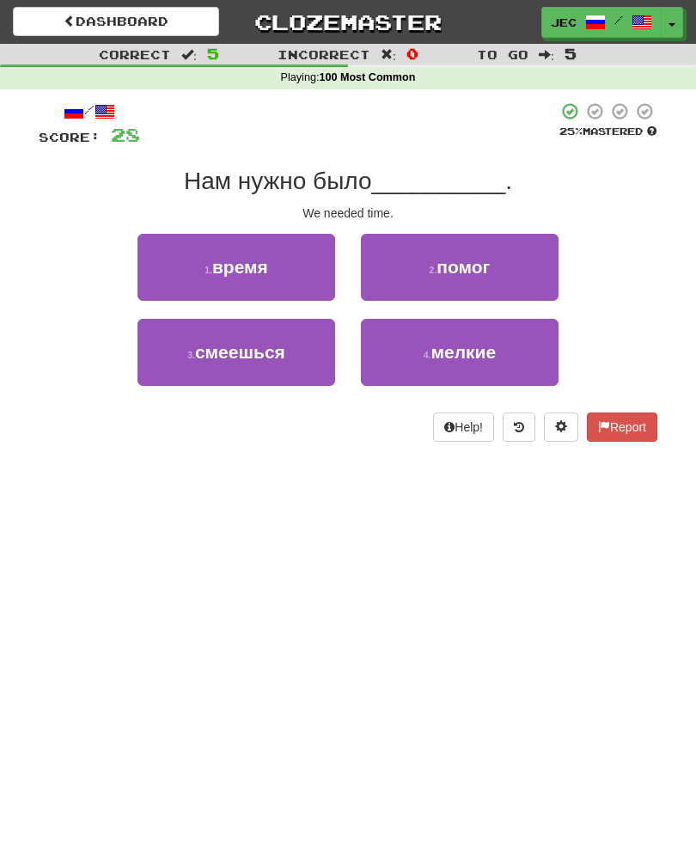
click at [191, 264] on button "1 . время" at bounding box center [236, 267] width 198 height 67
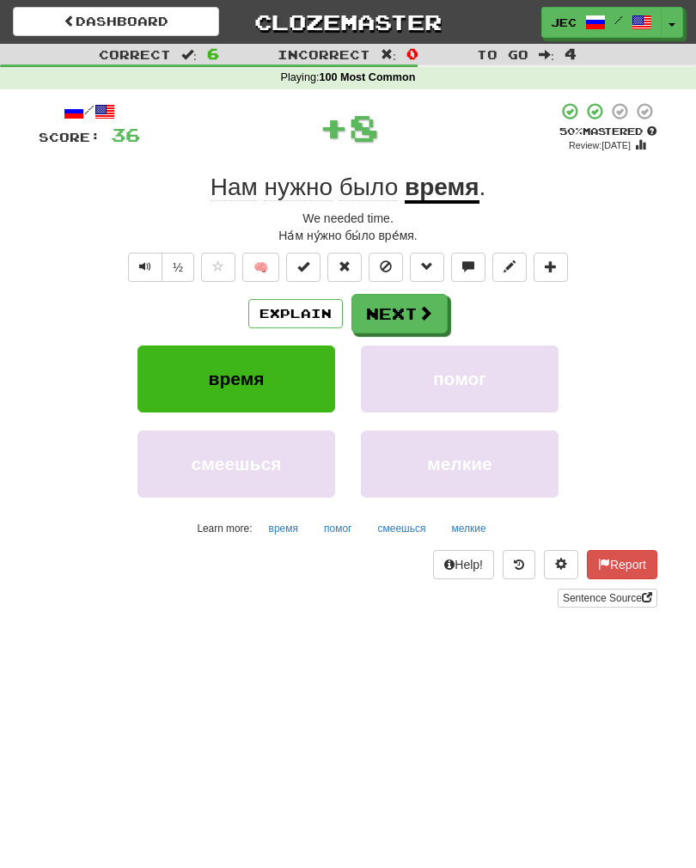
click at [400, 320] on button "Next" at bounding box center [399, 314] width 96 height 40
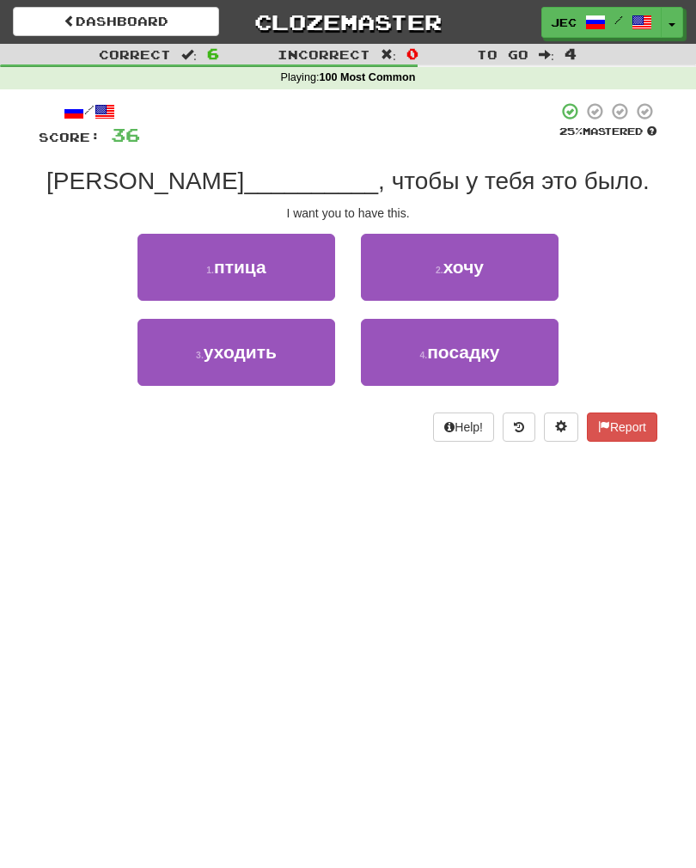
click at [414, 262] on button "2 . хочу" at bounding box center [460, 267] width 198 height 67
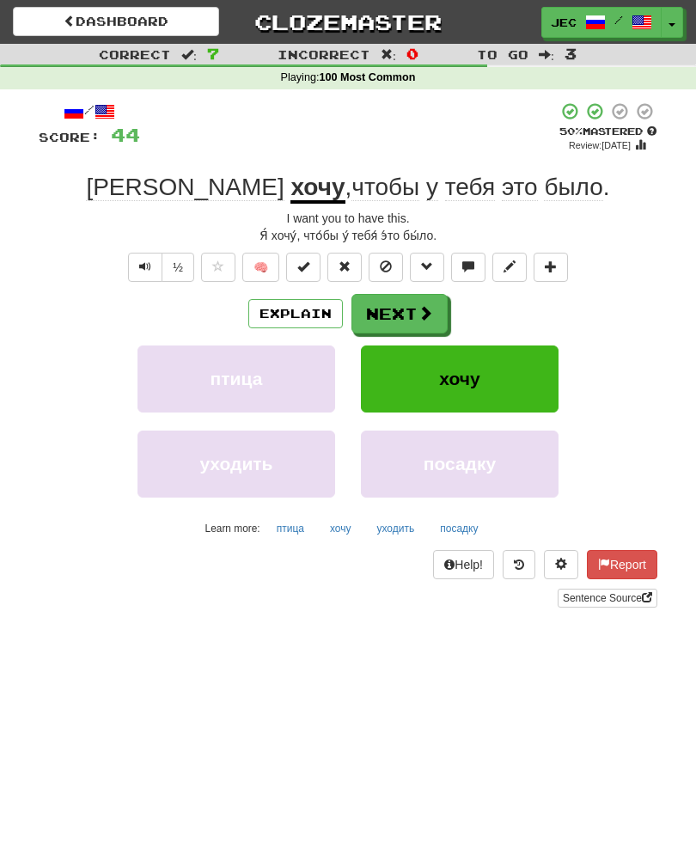
click at [385, 308] on button "Next" at bounding box center [399, 314] width 96 height 40
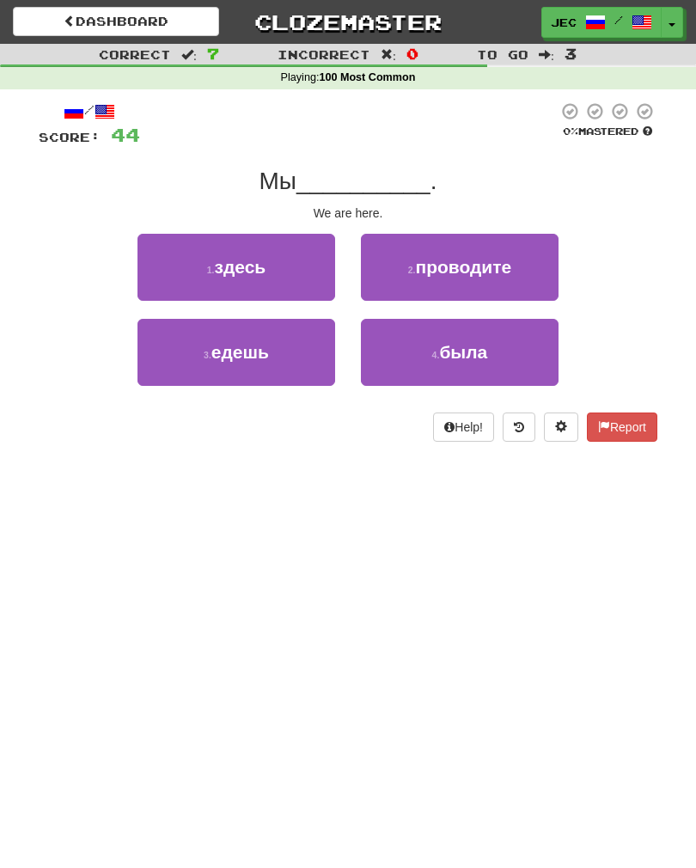
click at [171, 265] on button "1 . здесь" at bounding box center [236, 267] width 198 height 67
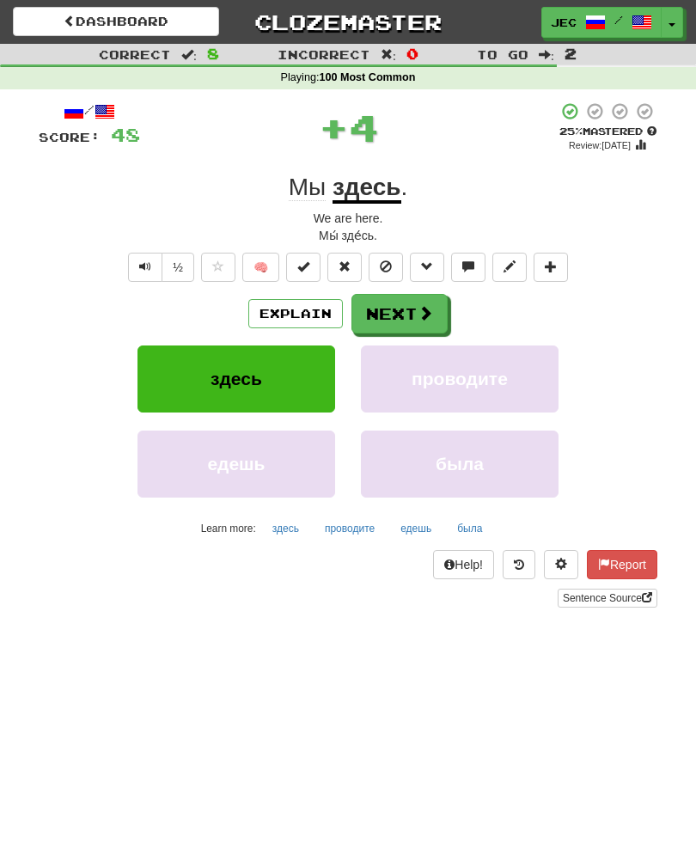
click at [385, 319] on button "Next" at bounding box center [399, 314] width 96 height 40
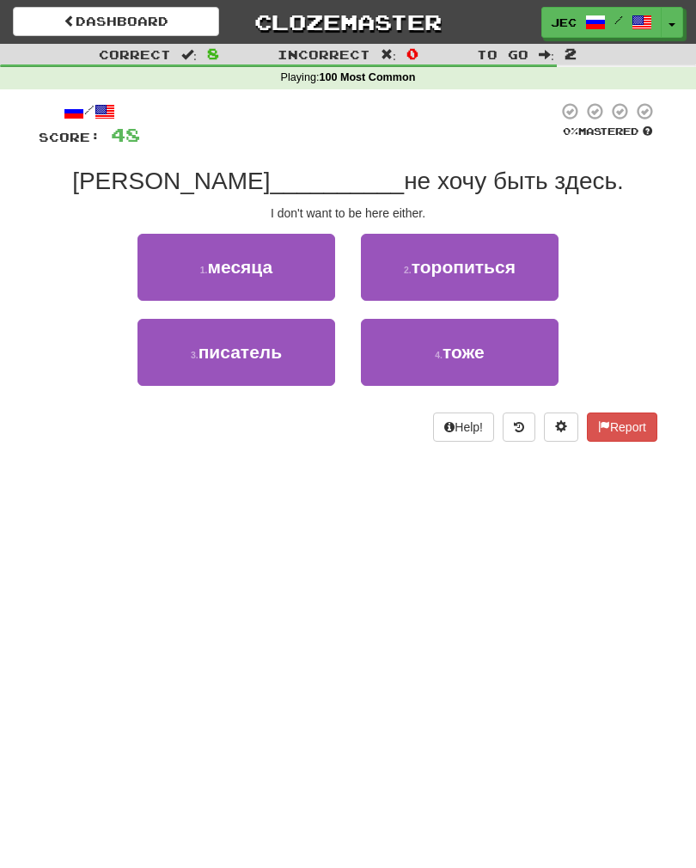
click at [402, 367] on button "4 . тоже" at bounding box center [460, 352] width 198 height 67
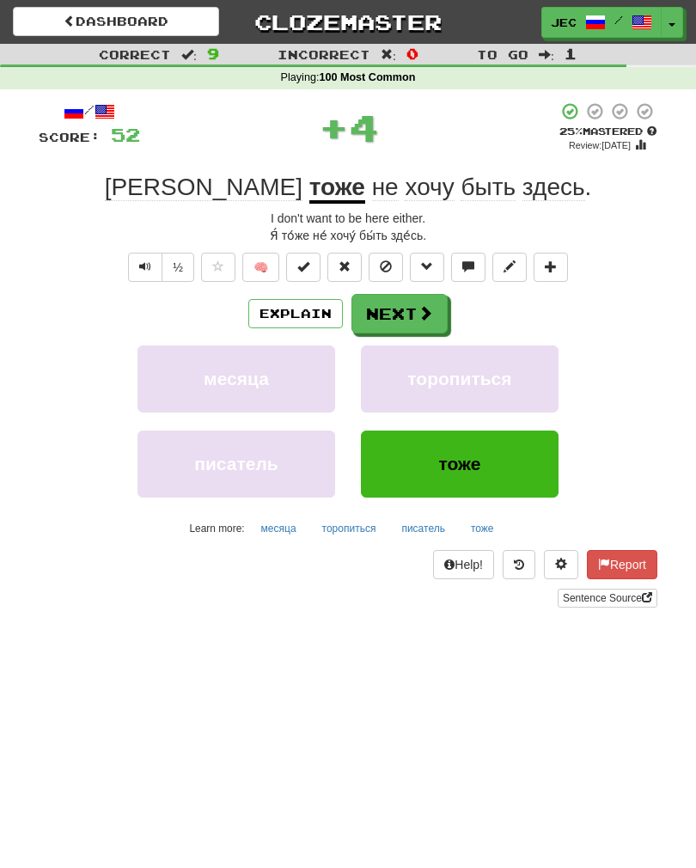
click at [396, 313] on button "Next" at bounding box center [399, 314] width 96 height 40
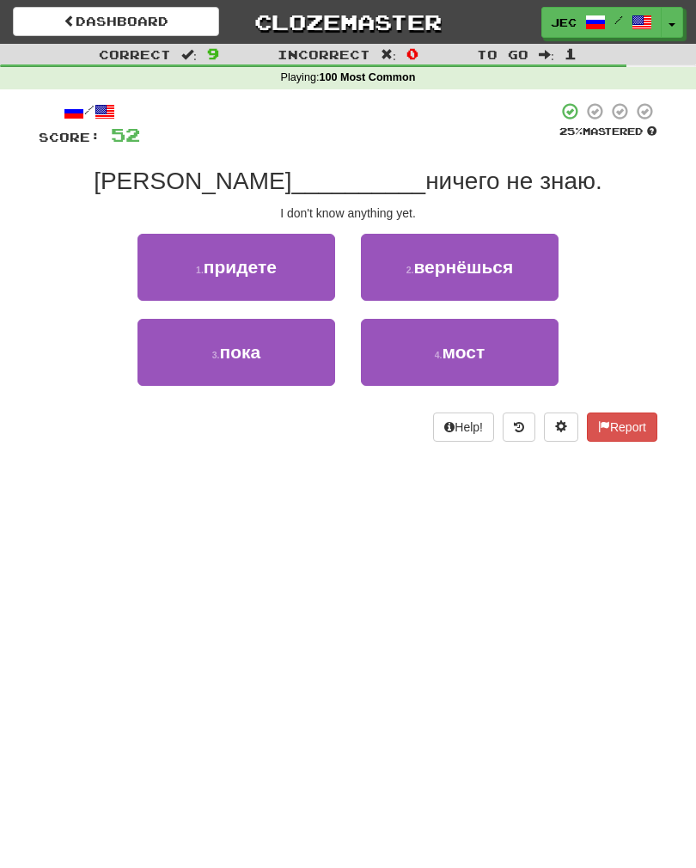
click at [195, 362] on button "3 . пока" at bounding box center [236, 352] width 198 height 67
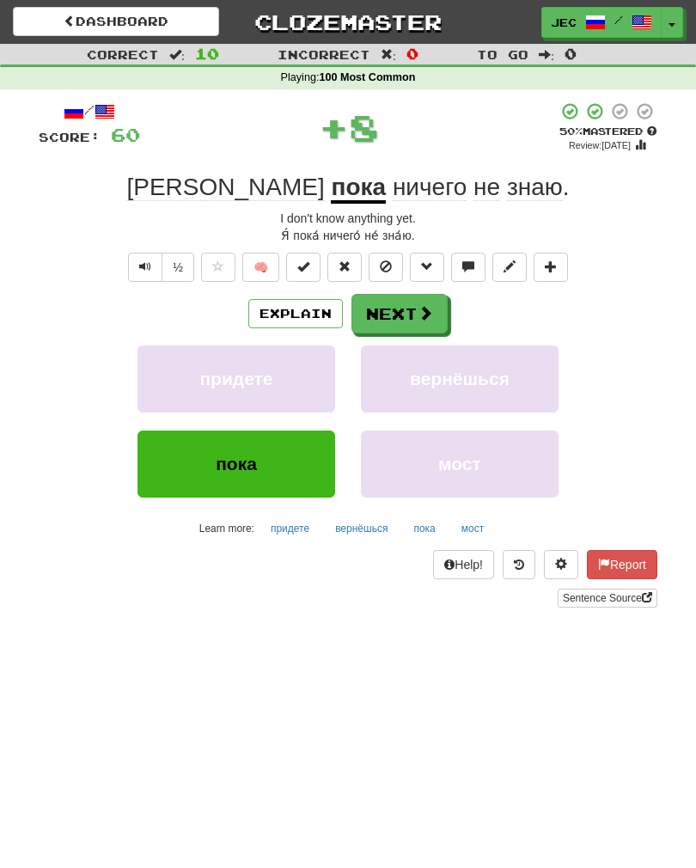
click at [390, 313] on button "Next" at bounding box center [399, 314] width 96 height 40
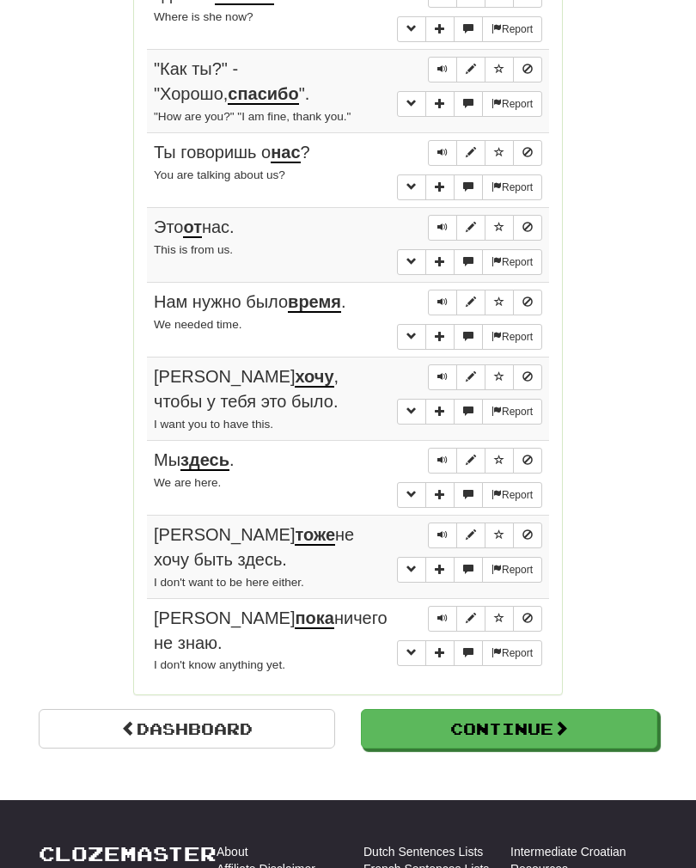
scroll to position [1354, 0]
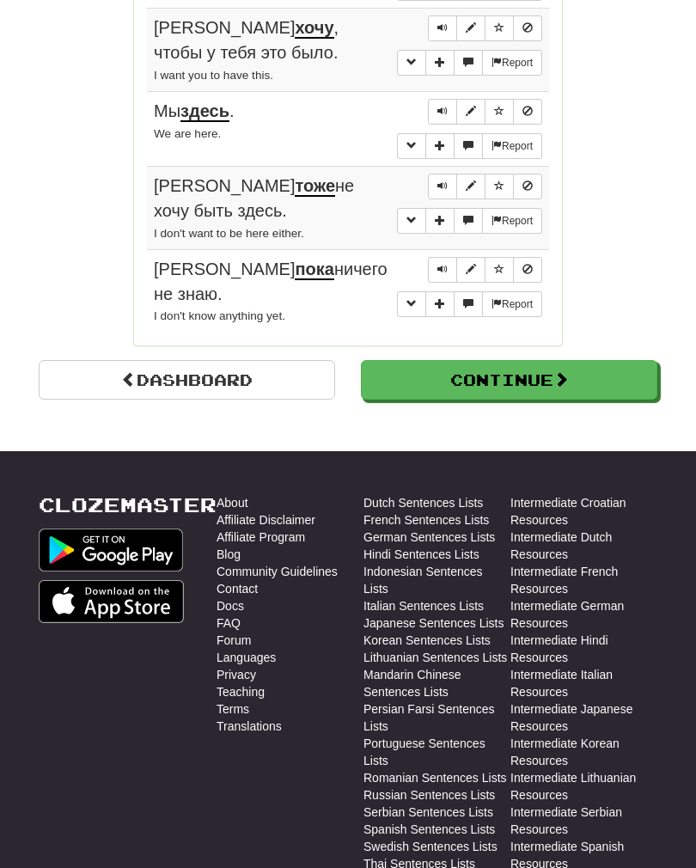
click at [407, 361] on button "Continue" at bounding box center [509, 381] width 296 height 40
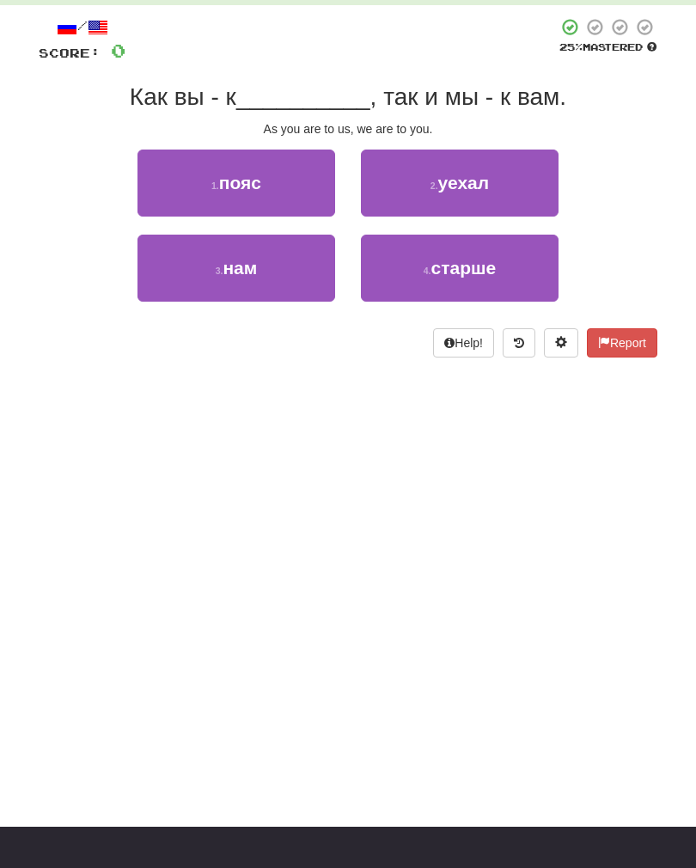
scroll to position [0, 0]
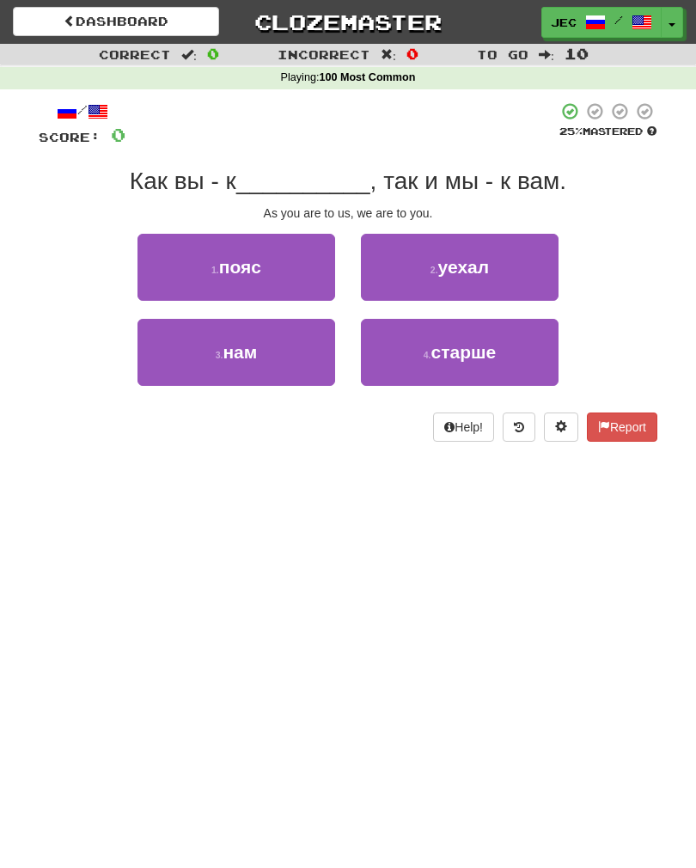
click at [85, 18] on link "Dashboard" at bounding box center [116, 21] width 206 height 29
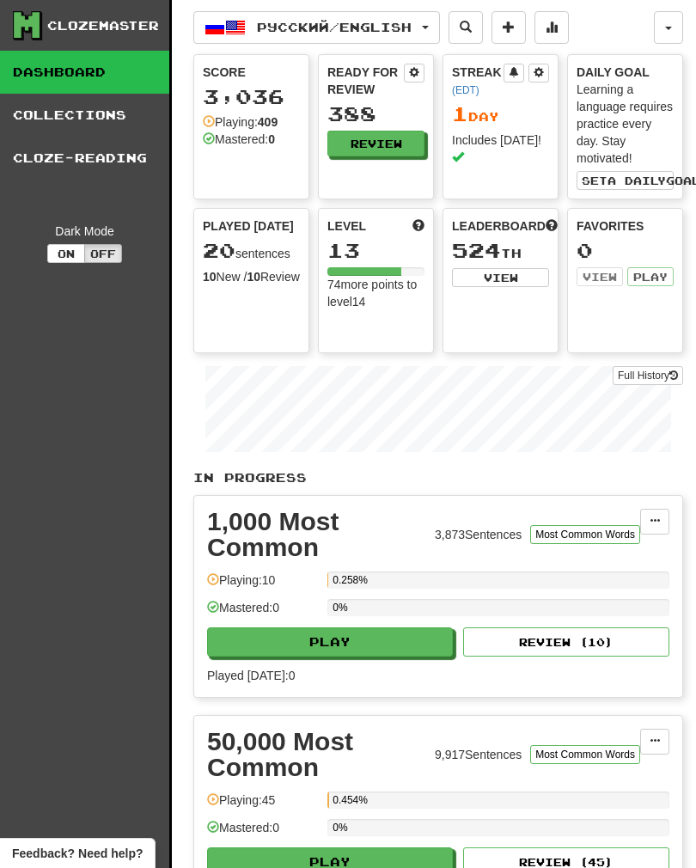
click at [36, 116] on link "Collections" at bounding box center [84, 115] width 169 height 43
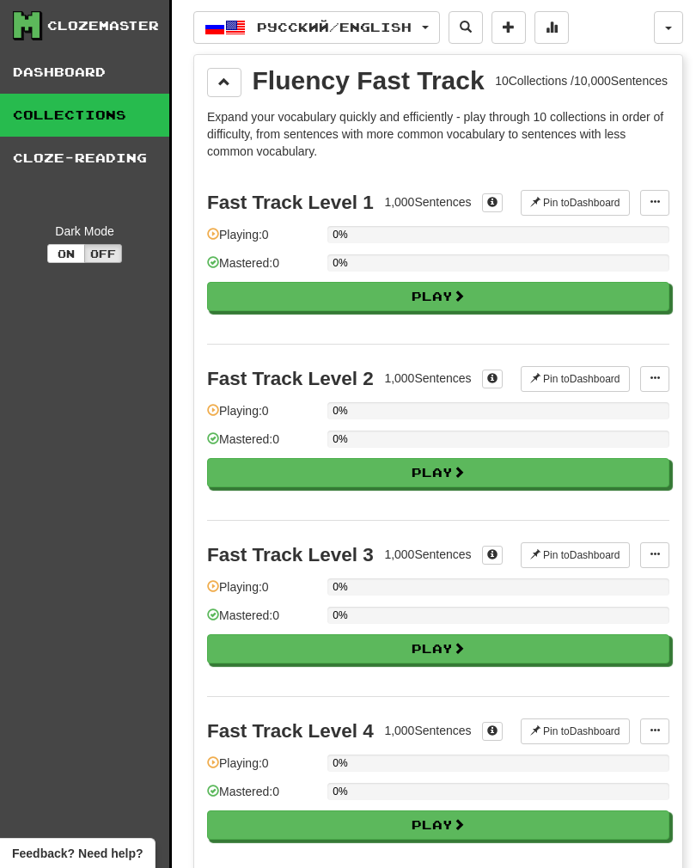
click at [27, 67] on link "Dashboard" at bounding box center [84, 72] width 169 height 43
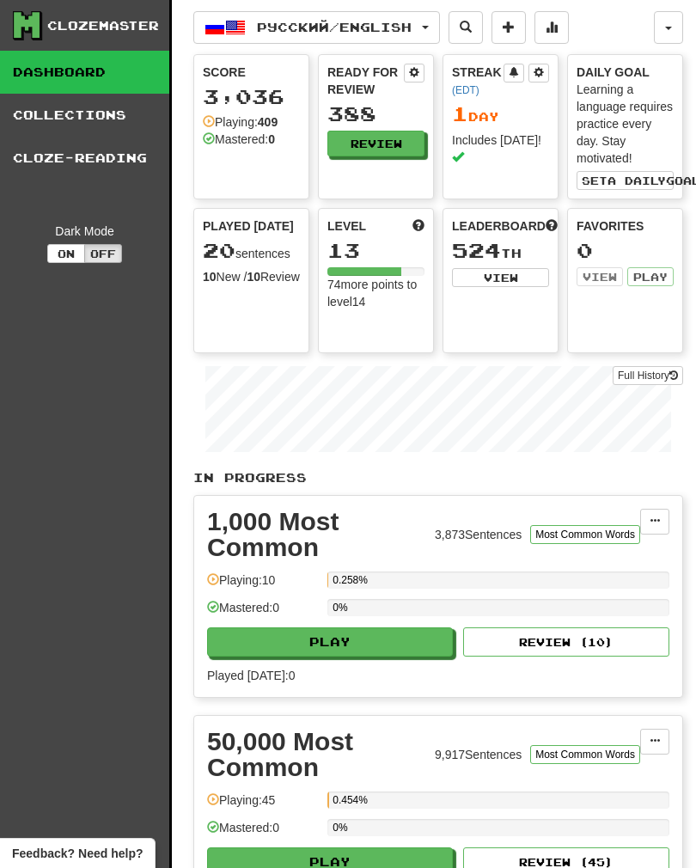
click at [47, 124] on link "Collections" at bounding box center [84, 115] width 169 height 43
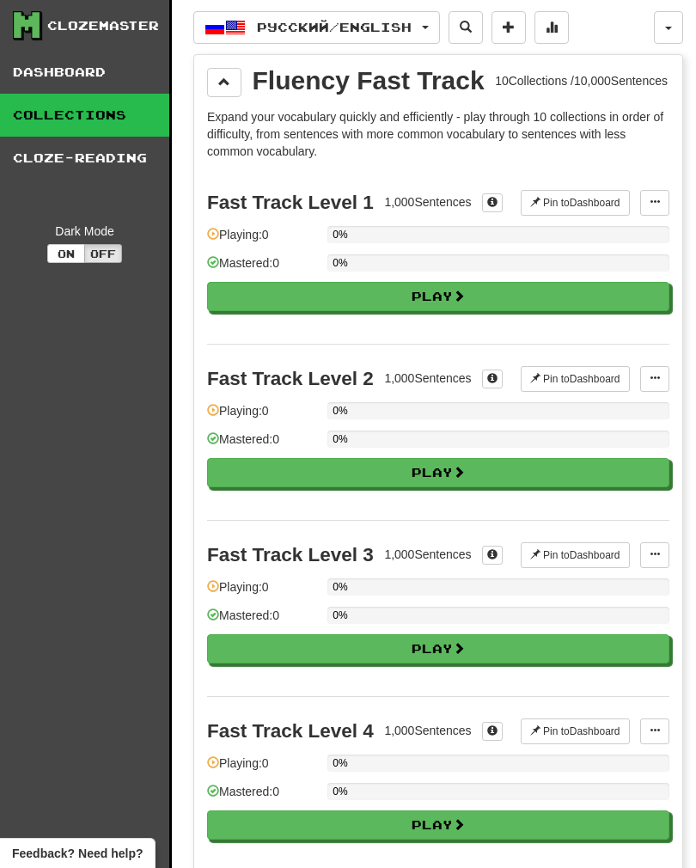
click at [287, 311] on button "Play" at bounding box center [438, 296] width 462 height 29
select select "**"
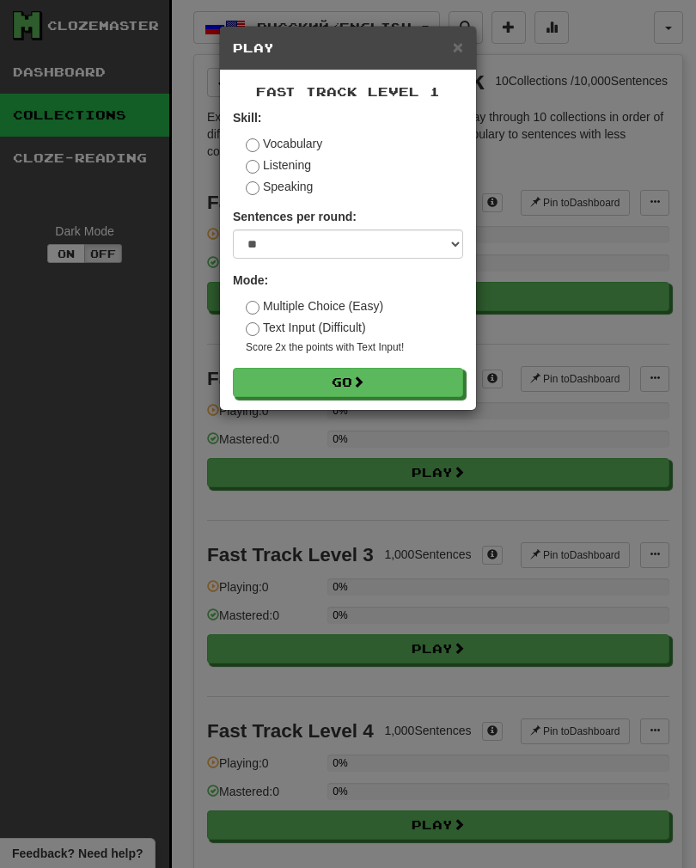
click at [346, 387] on button "Go" at bounding box center [348, 382] width 230 height 29
